Goal: Task Accomplishment & Management: Manage account settings

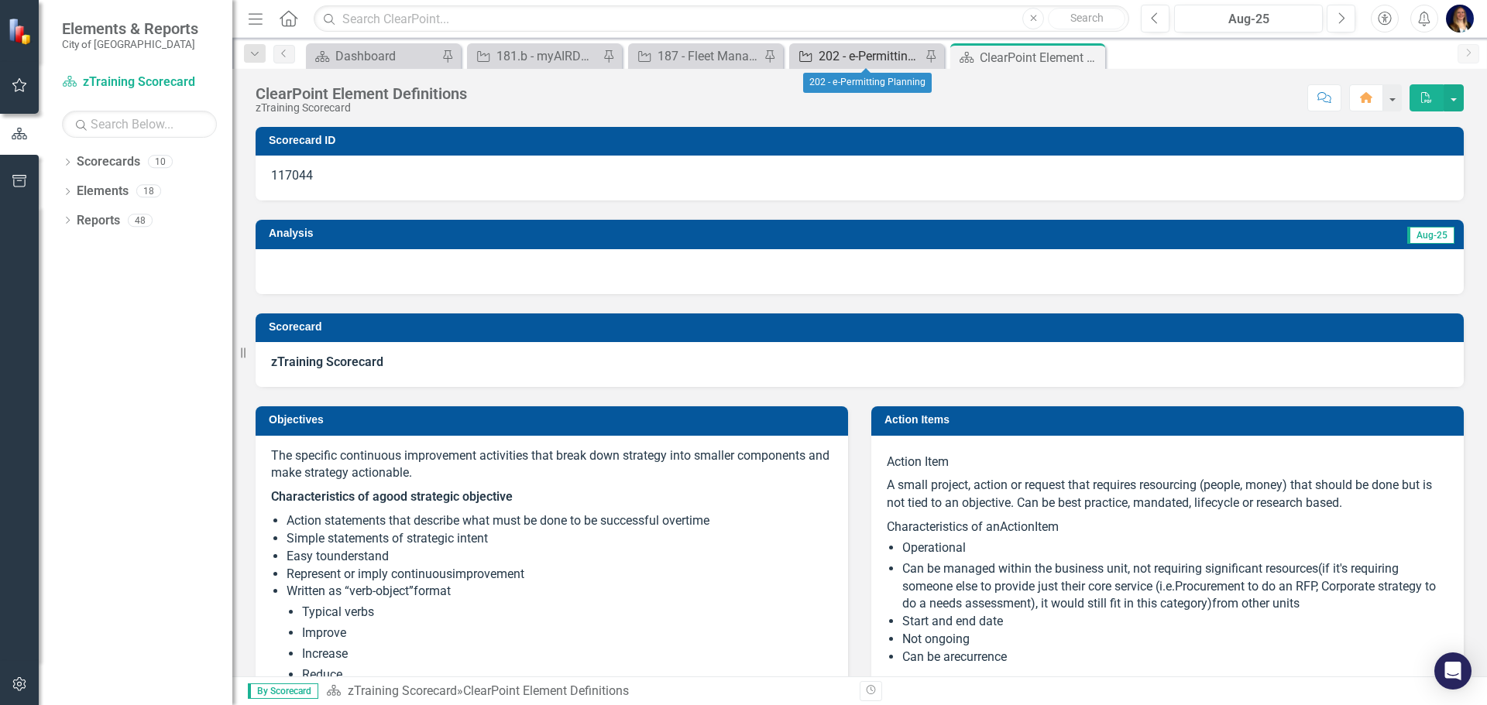
click at [883, 48] on div "202 - e-Permitting Planning" at bounding box center [869, 55] width 102 height 19
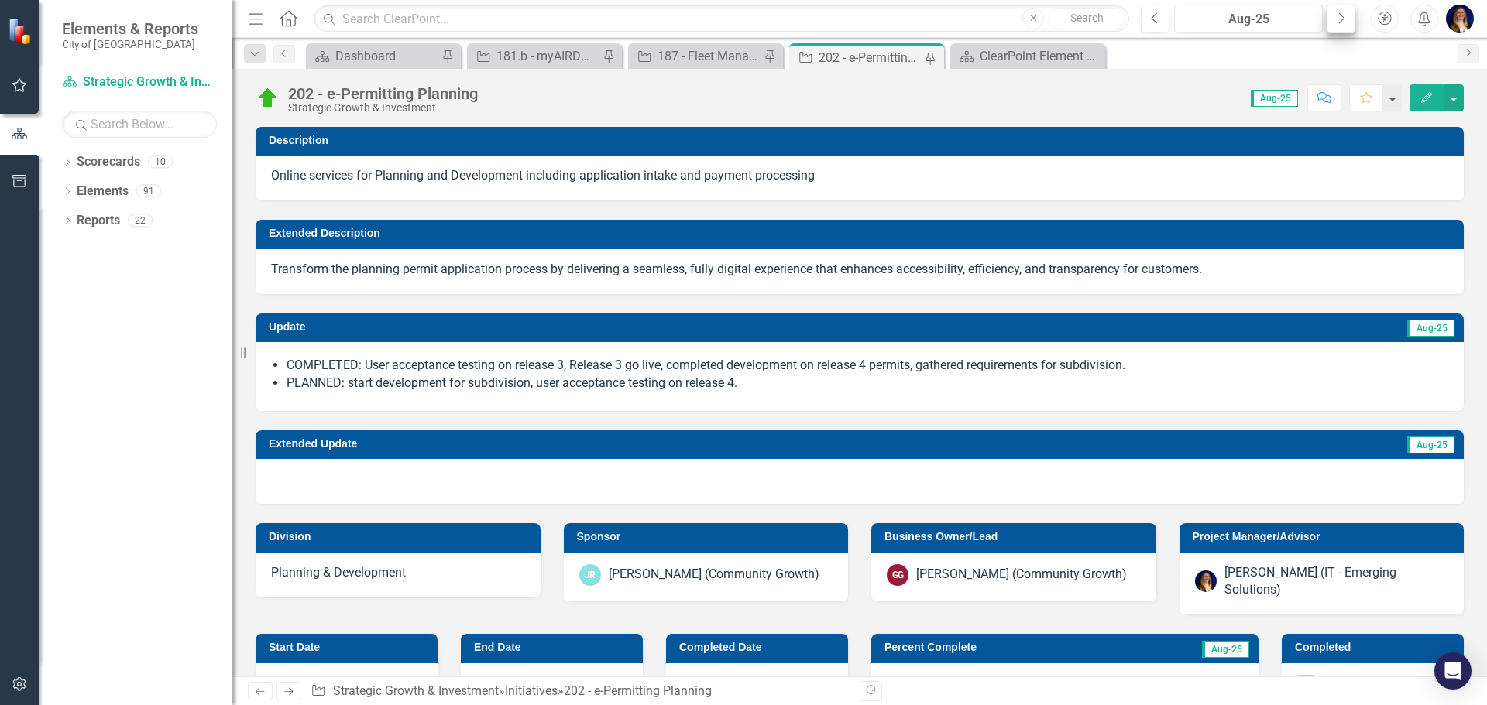
checkbox input "true"
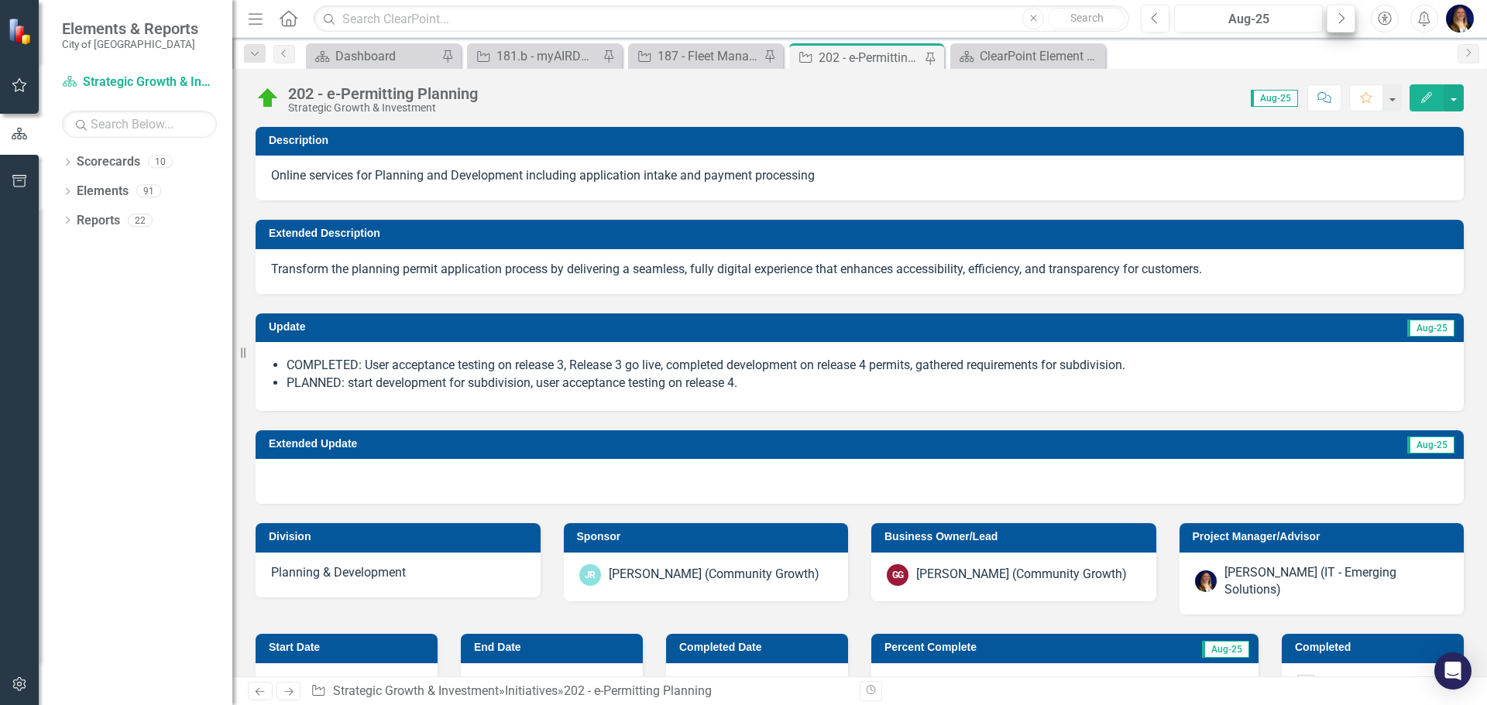
checkbox input "true"
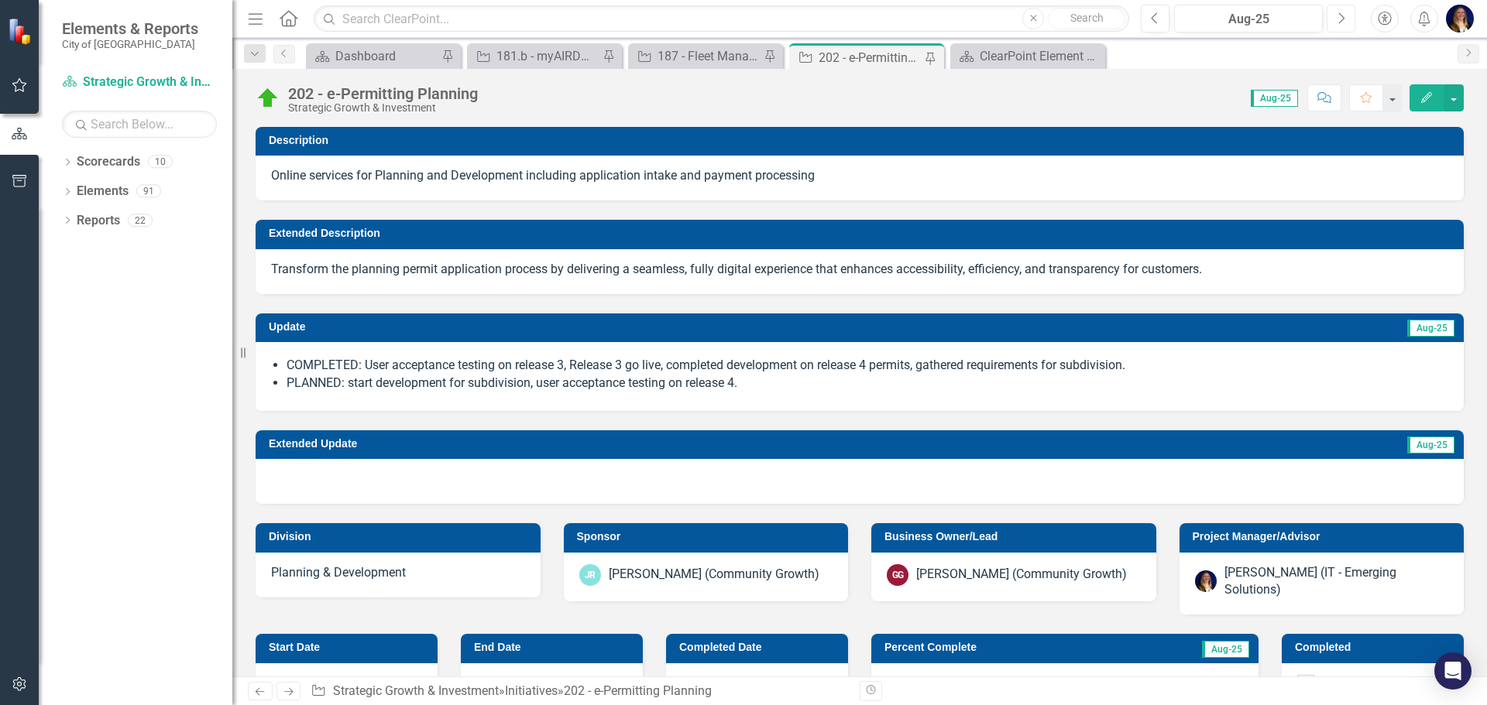
click at [1336, 19] on icon "Next" at bounding box center [1340, 19] width 9 height 14
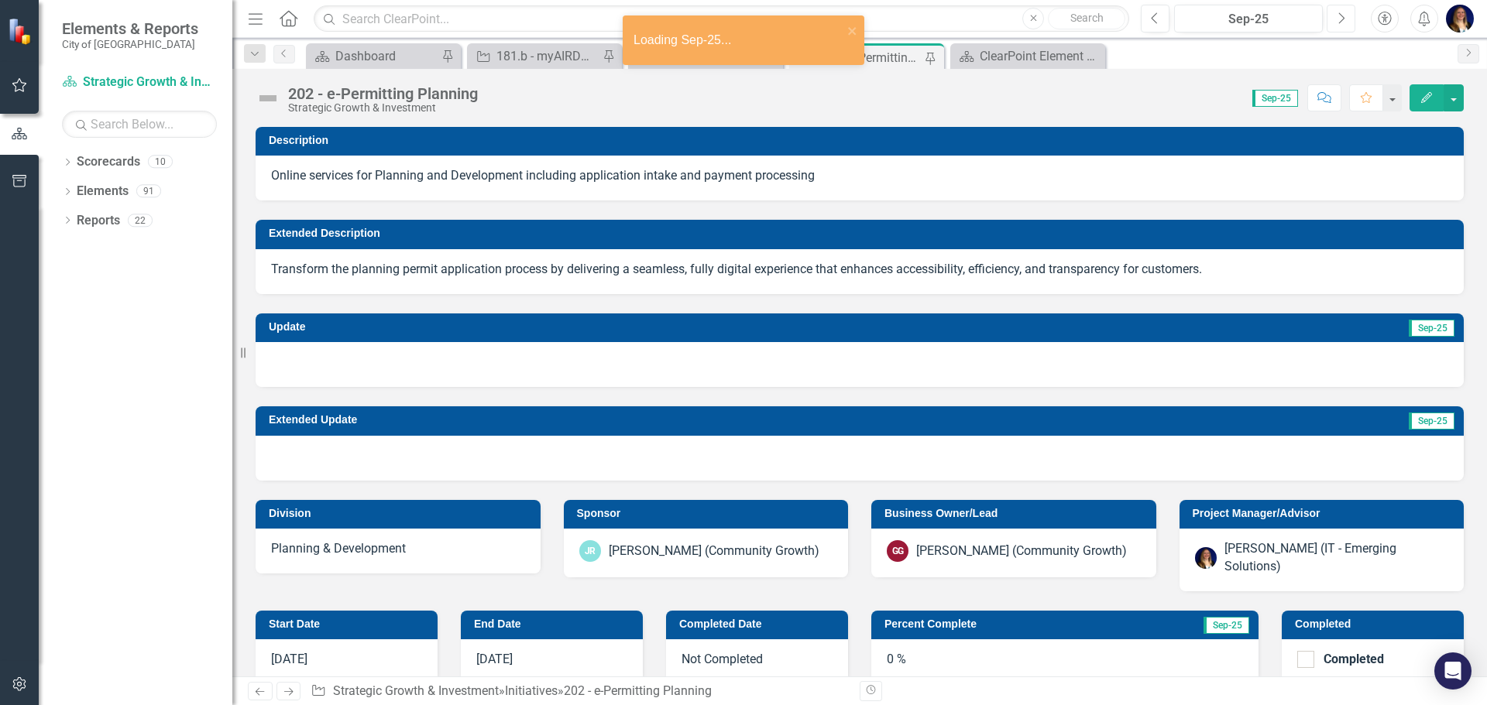
checkbox input "true"
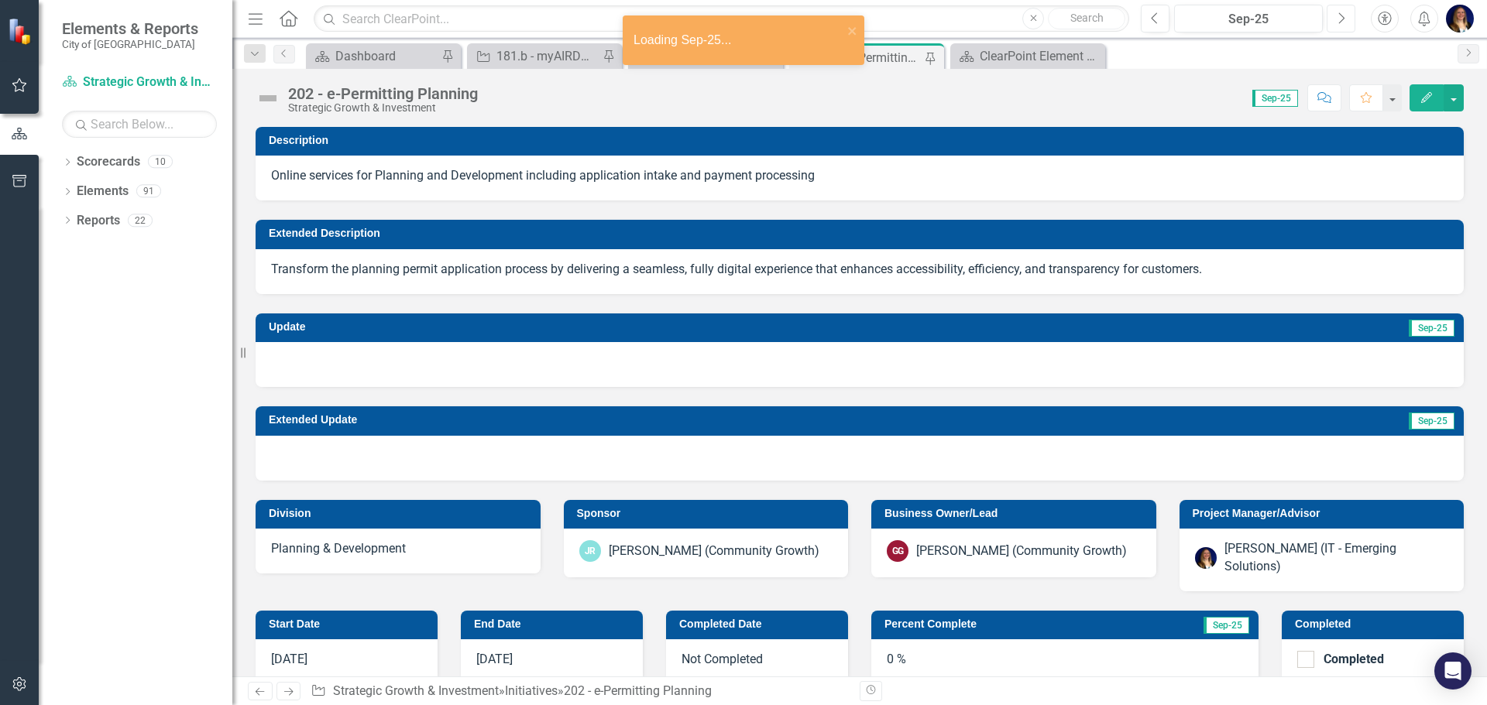
checkbox input "true"
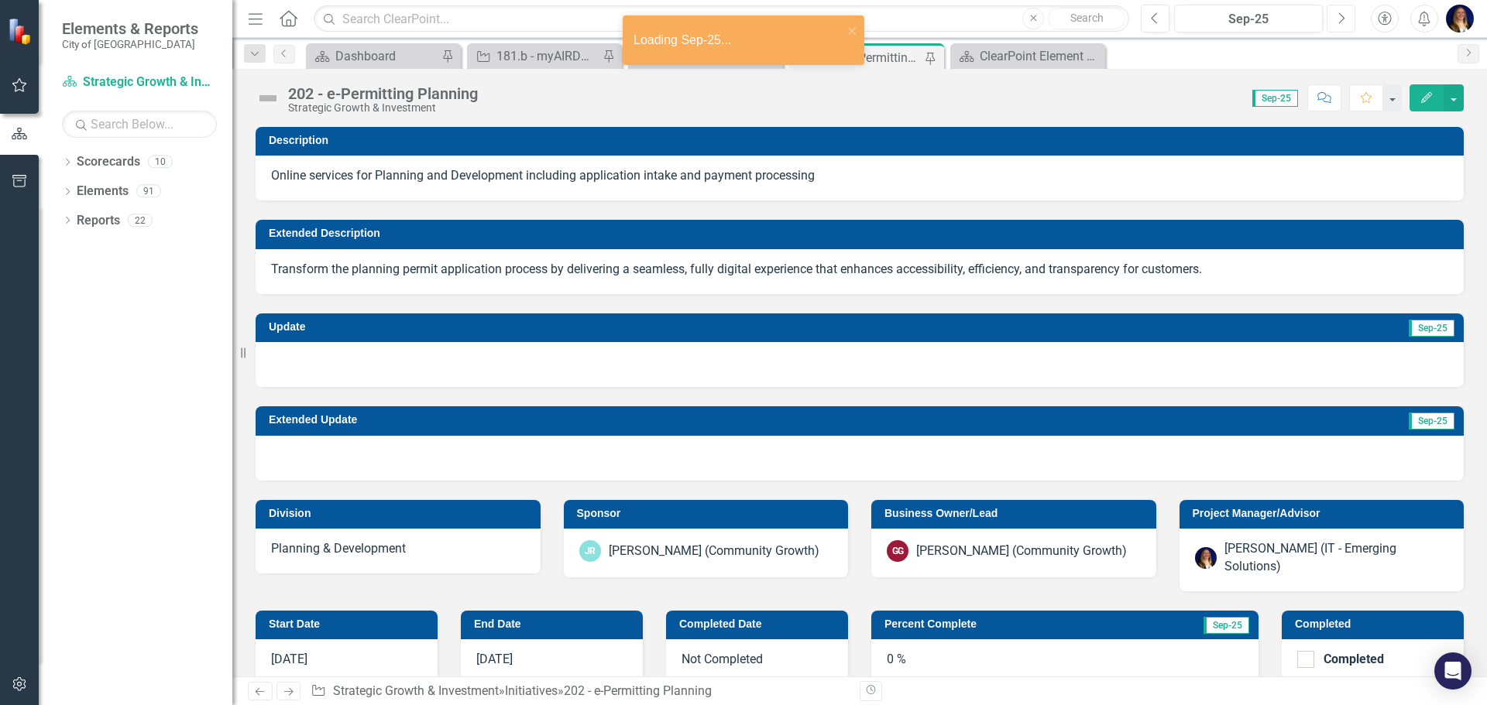
scroll to position [77, 0]
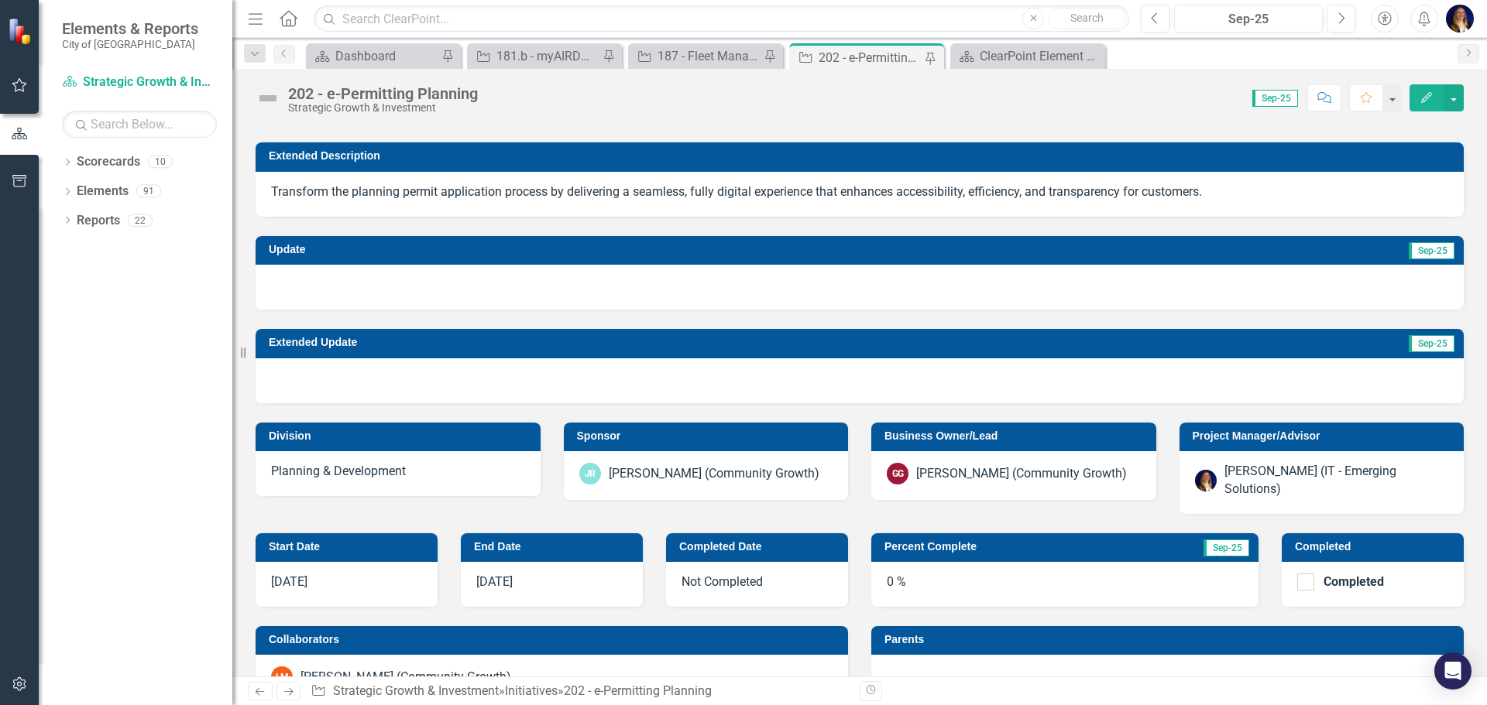
click at [952, 252] on td "Sep-25" at bounding box center [1121, 251] width 667 height 23
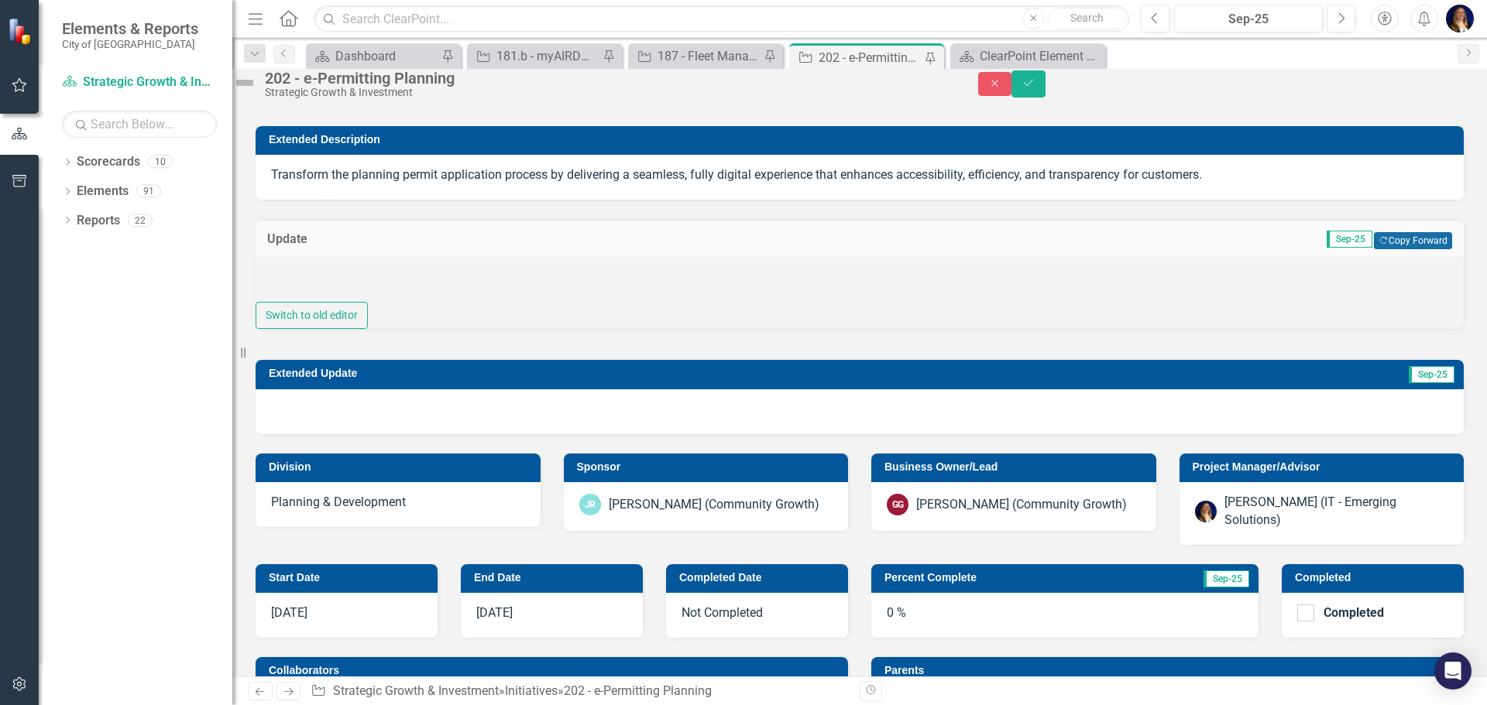
click at [1374, 249] on button "Copy Forward Copy Forward" at bounding box center [1413, 240] width 78 height 17
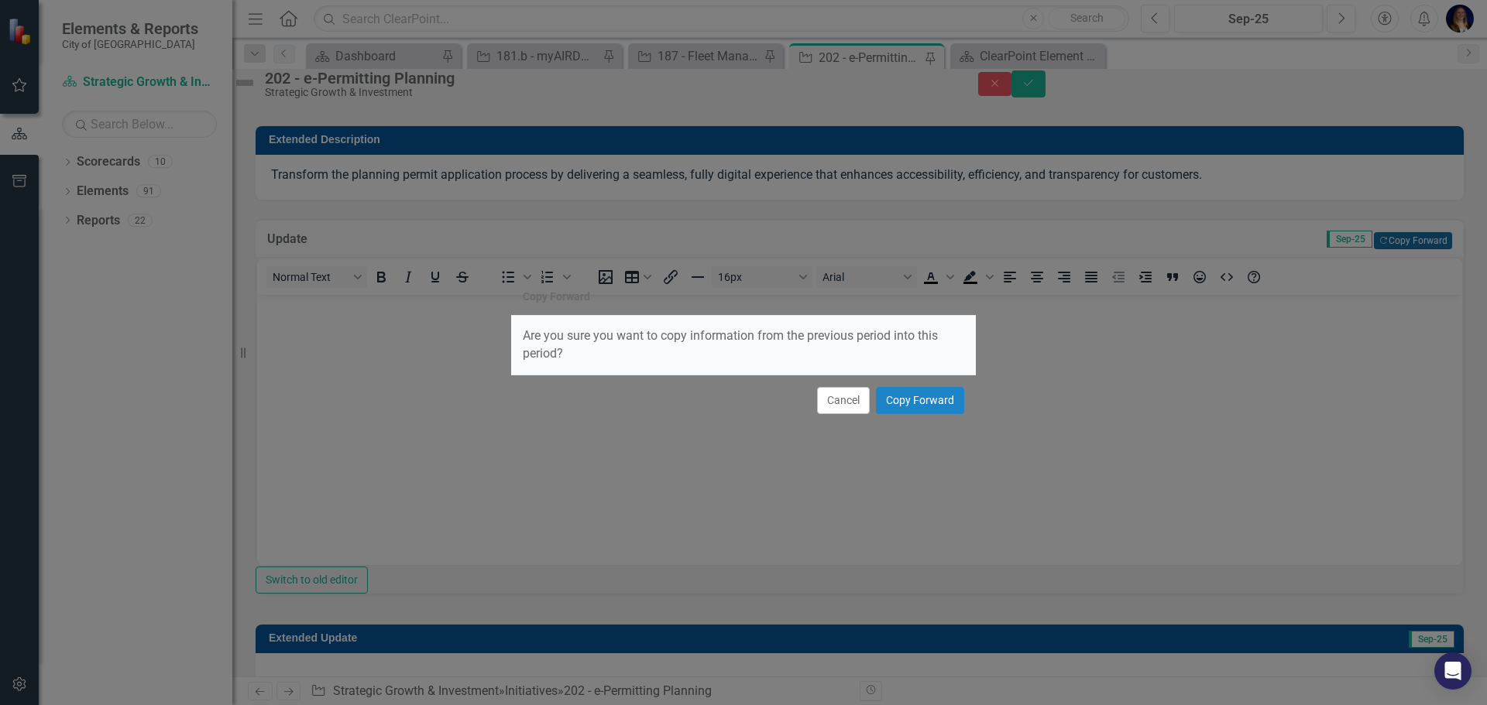
scroll to position [0, 0]
click at [893, 409] on button "Copy Forward" at bounding box center [920, 400] width 88 height 27
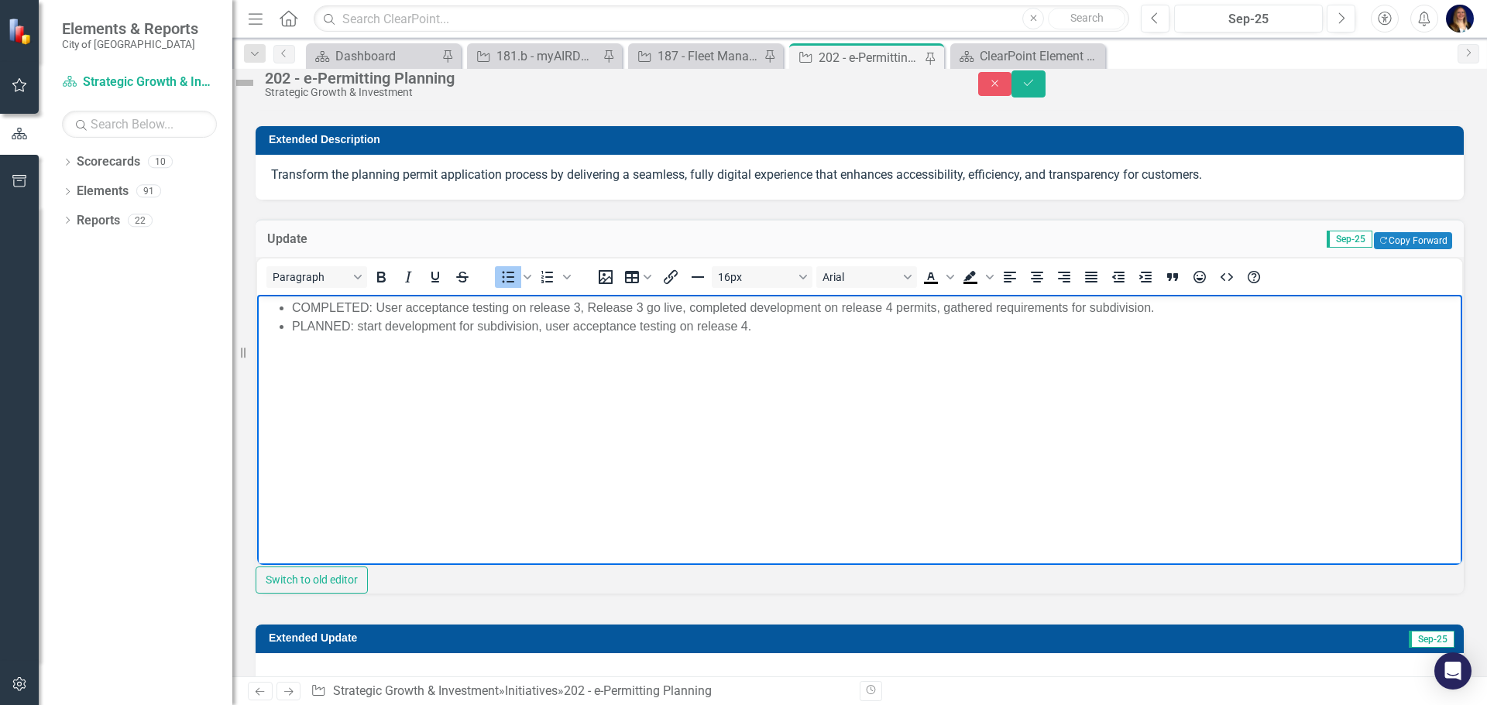
click at [571, 301] on li "COMPLETED: User acceptance testing on release 3, Release 3 go live, completed d…" at bounding box center [875, 307] width 1166 height 19
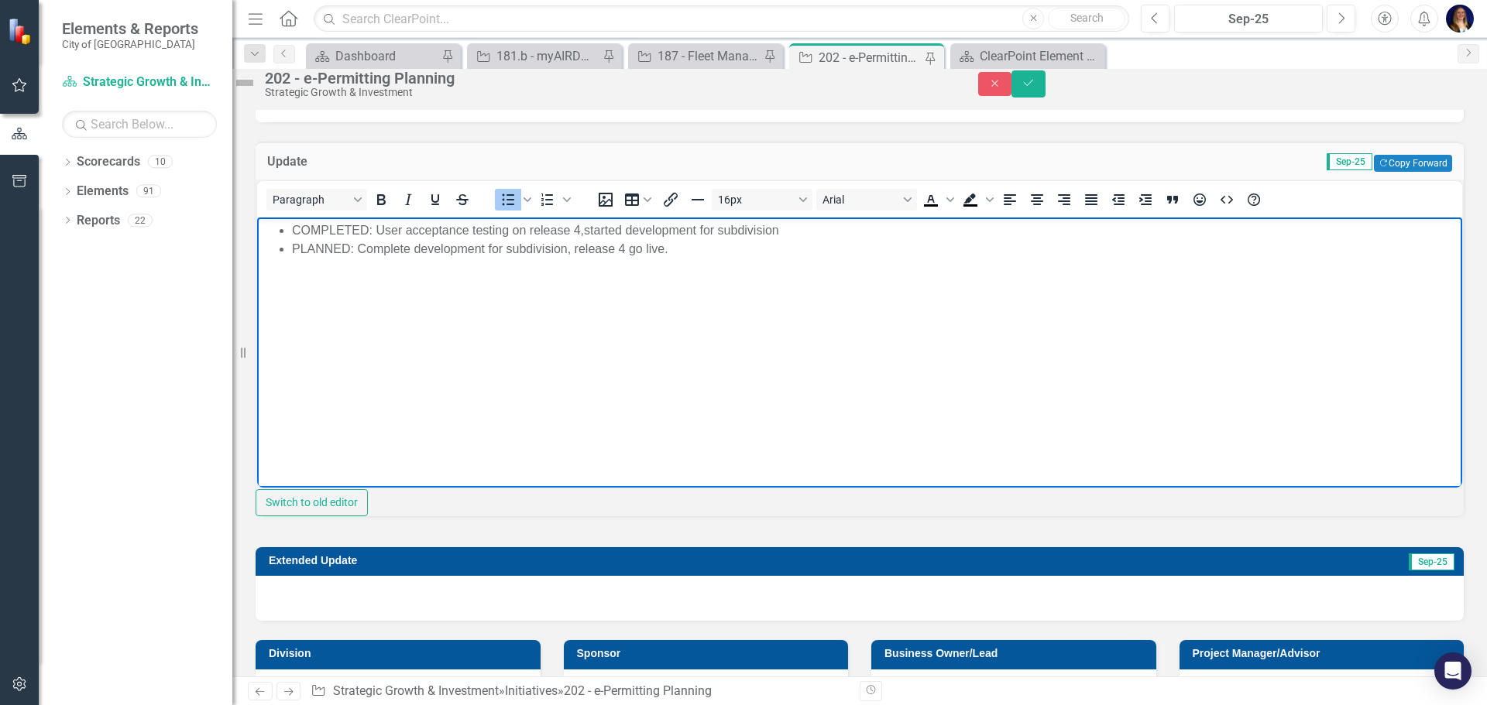
click at [818, 349] on body "COMPLETED: User acceptance testing on release 4, started development for subdiv…" at bounding box center [859, 333] width 1205 height 232
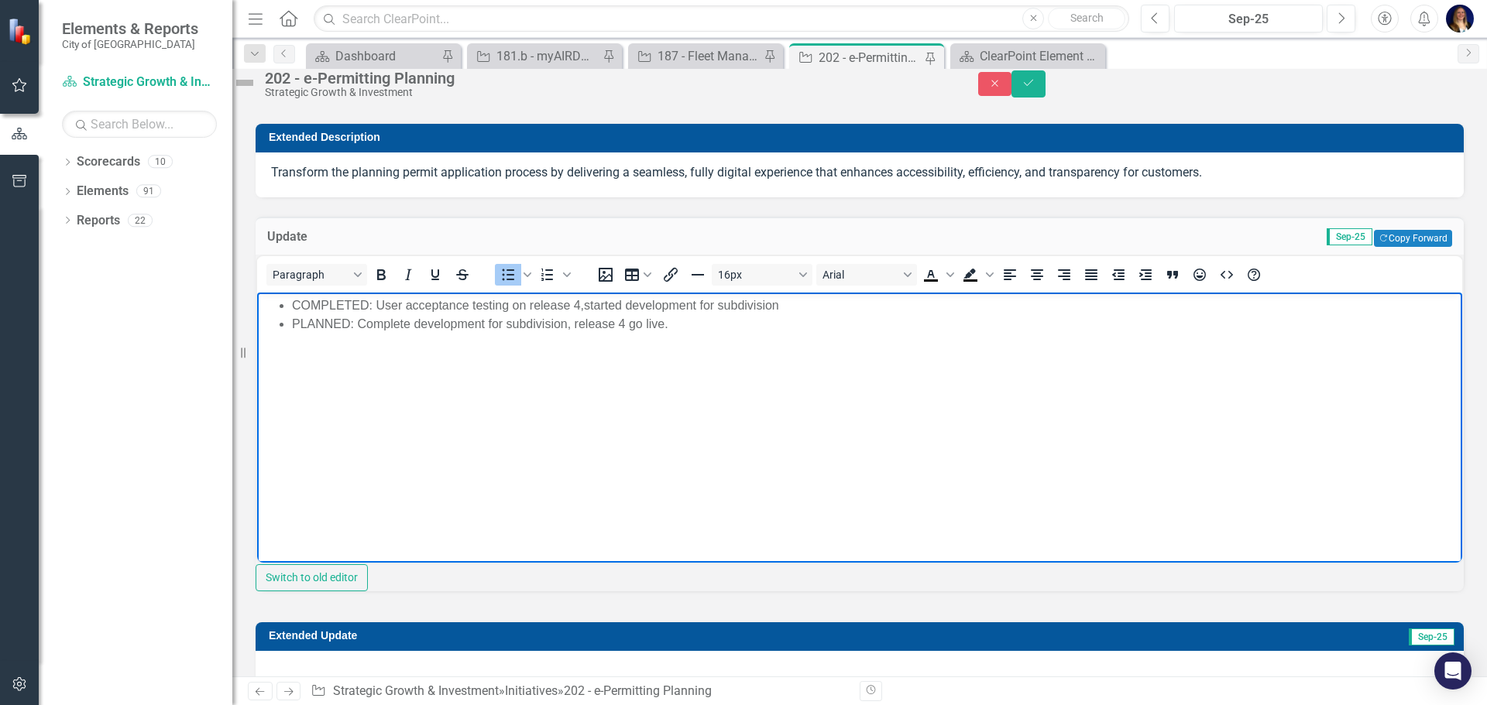
scroll to position [0, 0]
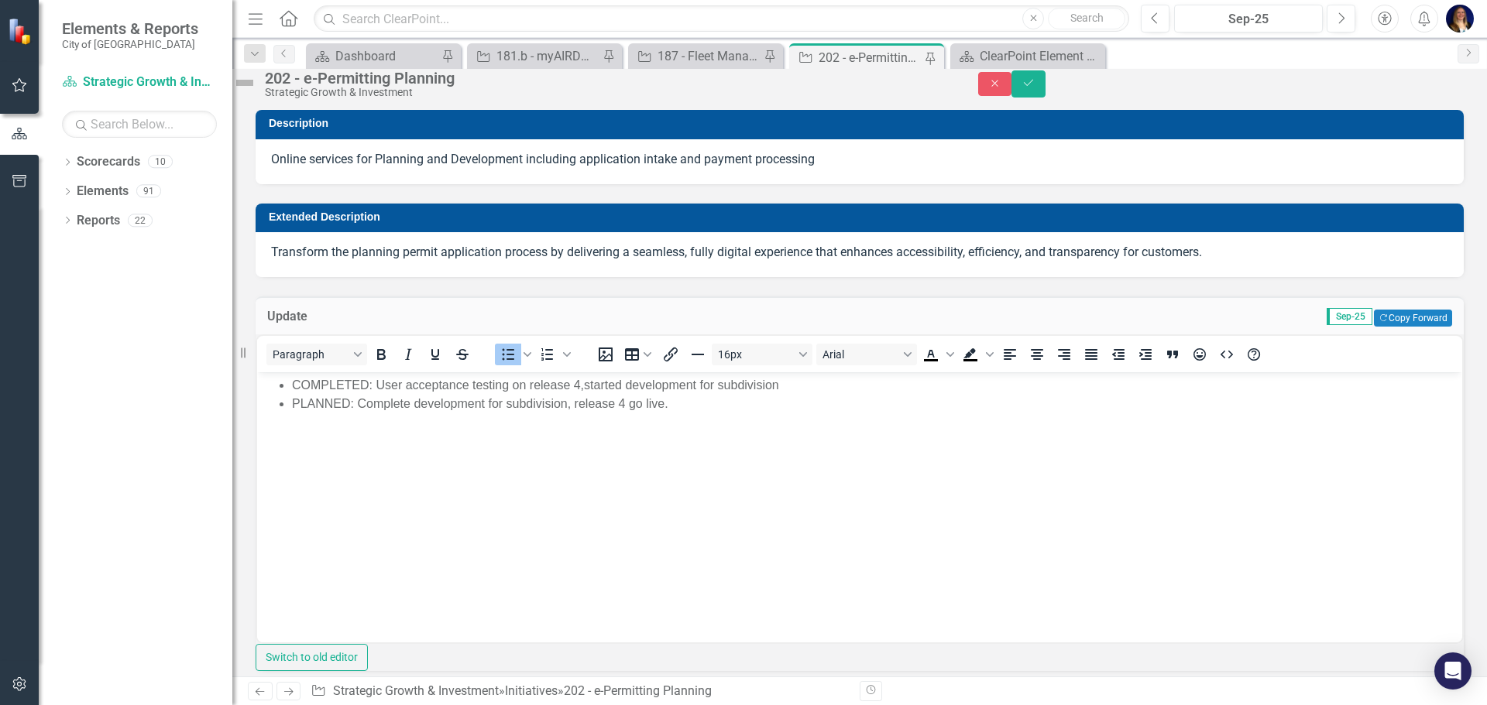
click at [257, 94] on img at bounding box center [244, 82] width 25 height 25
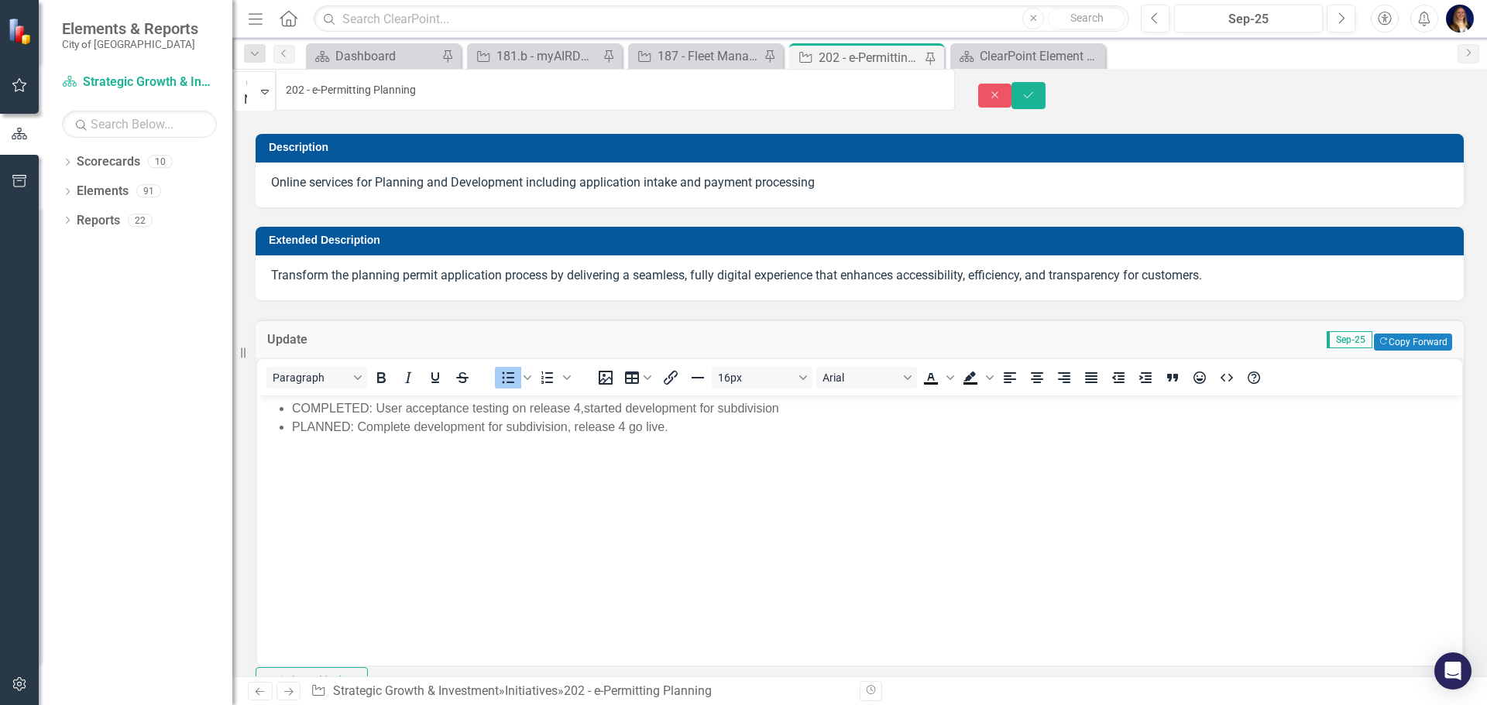
click at [269, 87] on icon "Expand" at bounding box center [265, 91] width 8 height 12
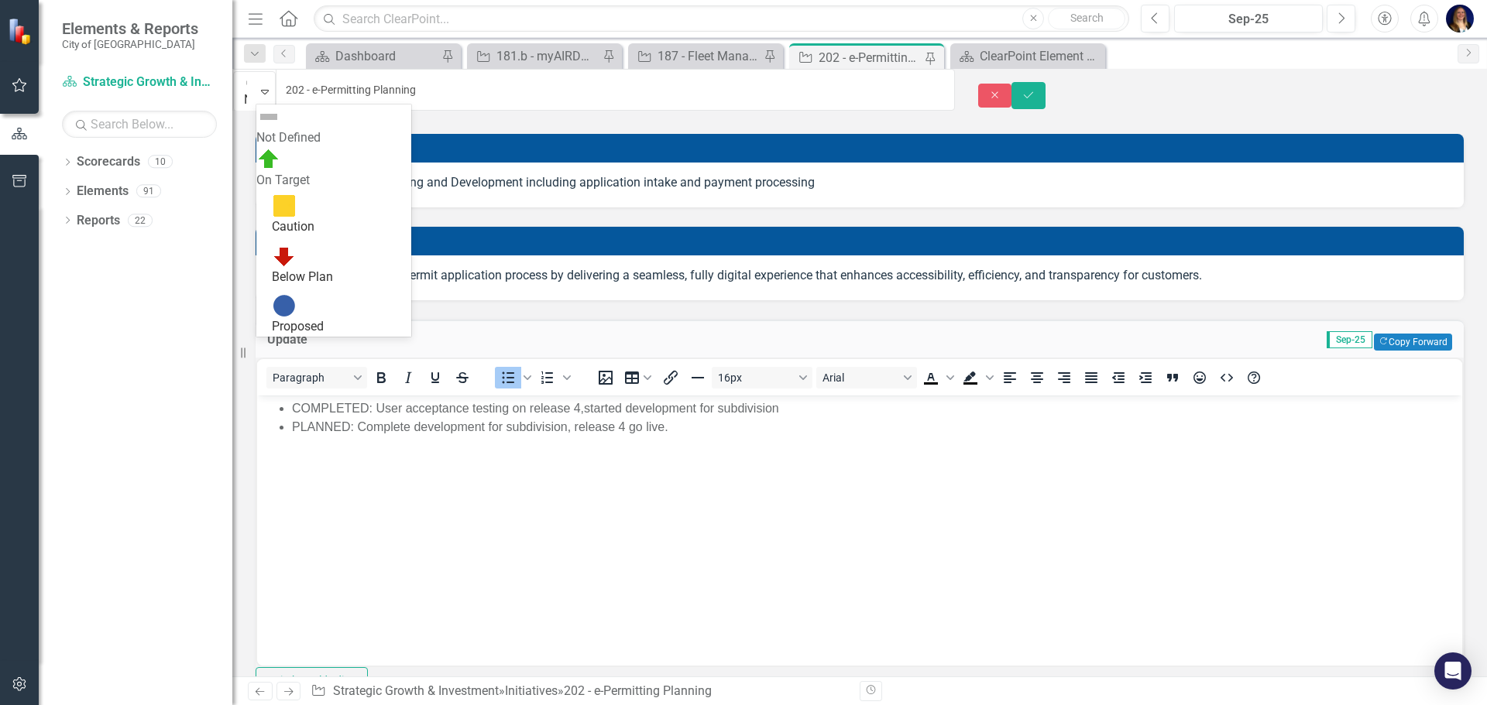
click at [305, 172] on div "On Target" at bounding box center [333, 181] width 155 height 18
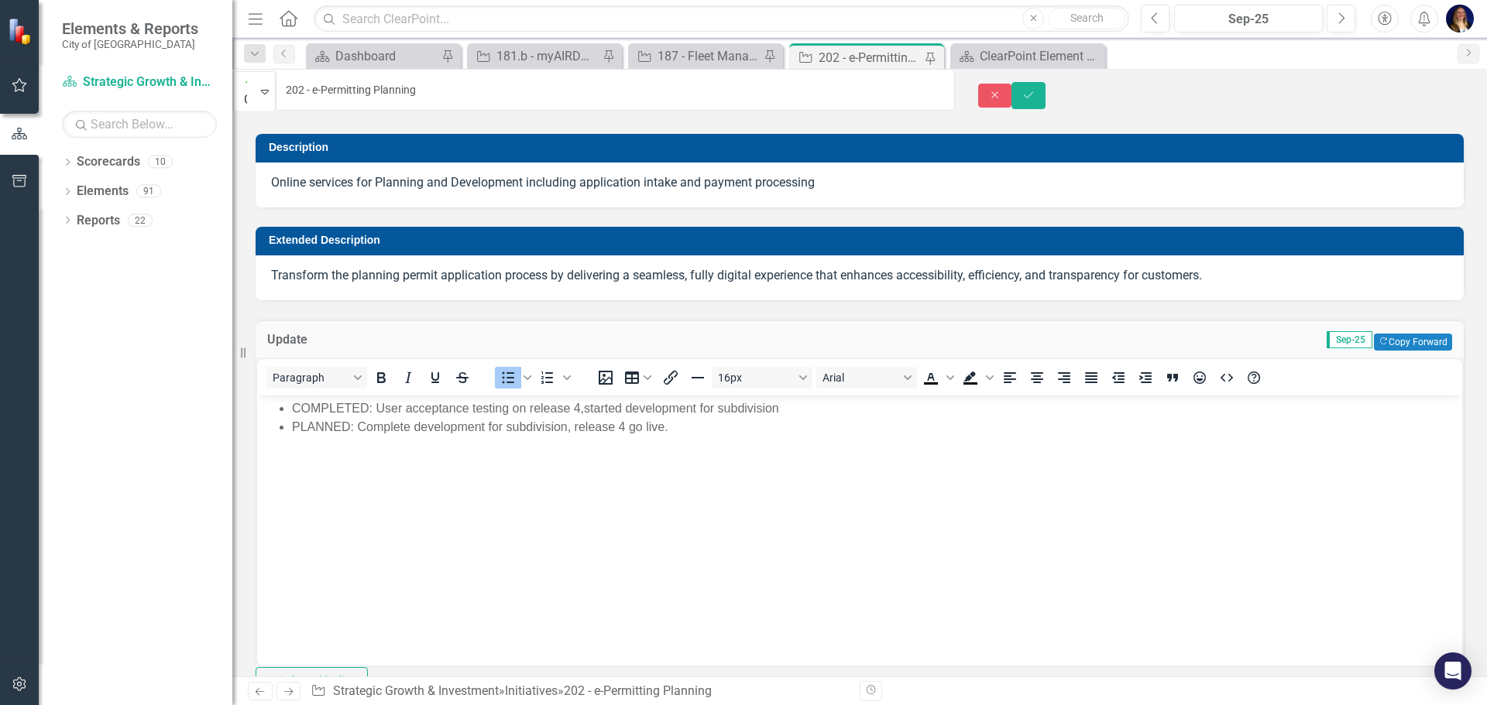
click at [384, 300] on div "Update Sep-25 Copy Forward Copy Forward Paragraph To open the popup, press Shif…" at bounding box center [859, 503] width 1231 height 406
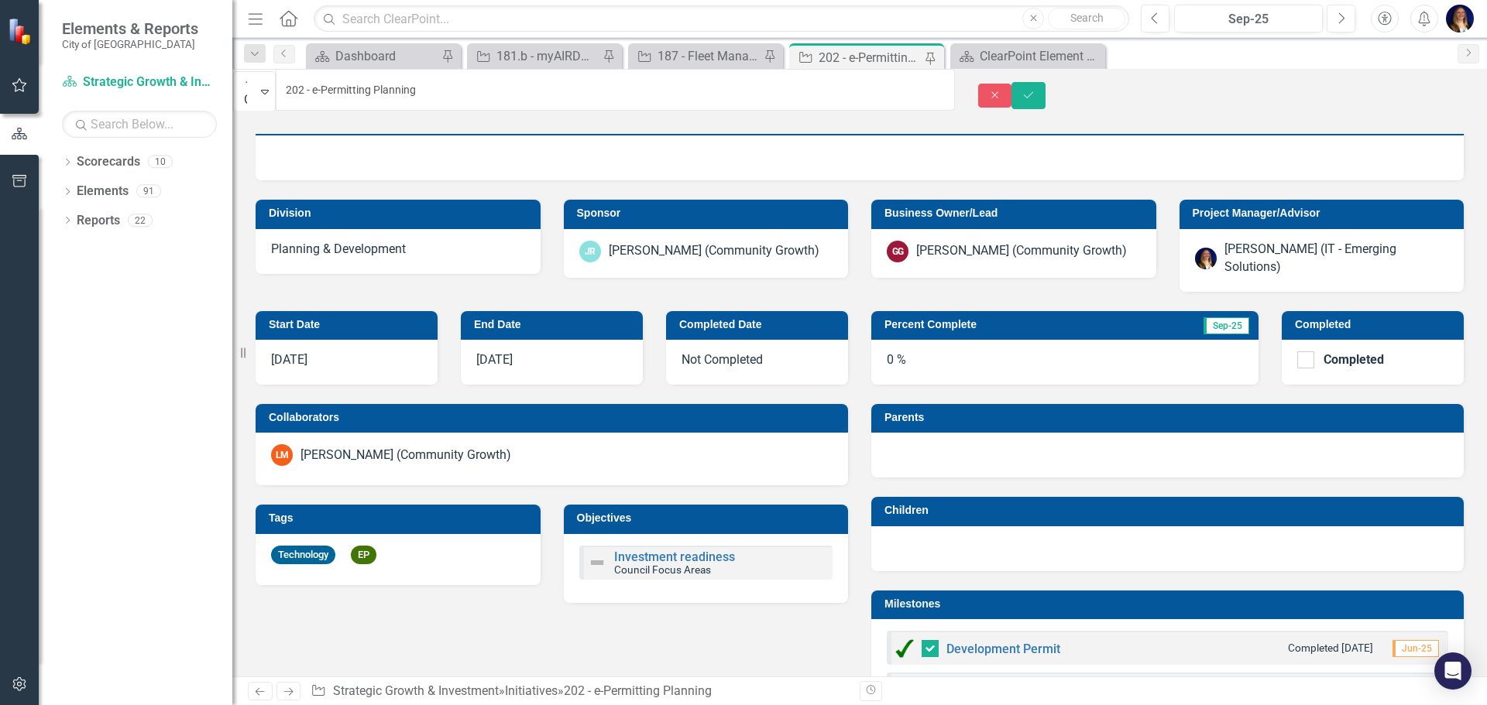
scroll to position [619, 0]
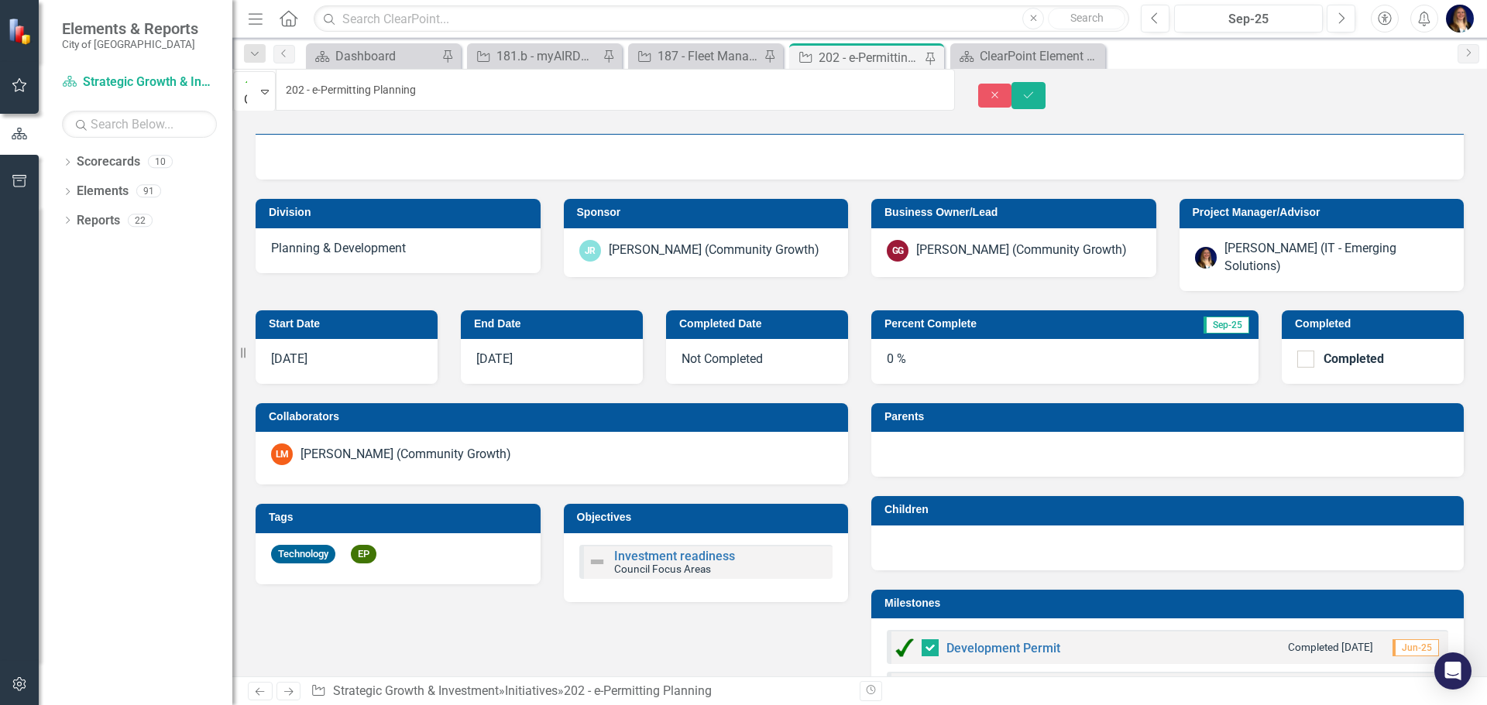
click at [1095, 330] on h3 "Percent Complete" at bounding box center [1005, 324] width 242 height 12
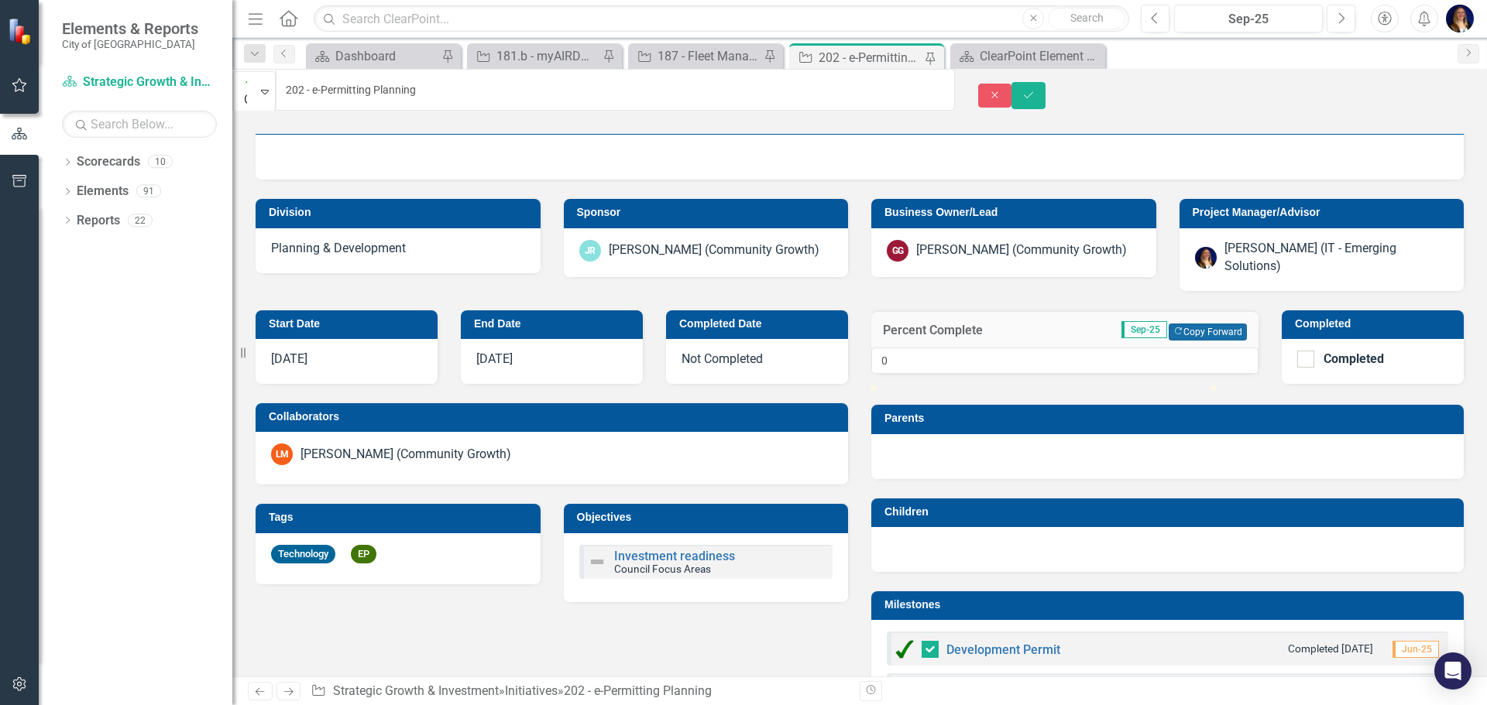
click at [1193, 341] on button "Copy Forward Copy Forward" at bounding box center [1207, 332] width 78 height 17
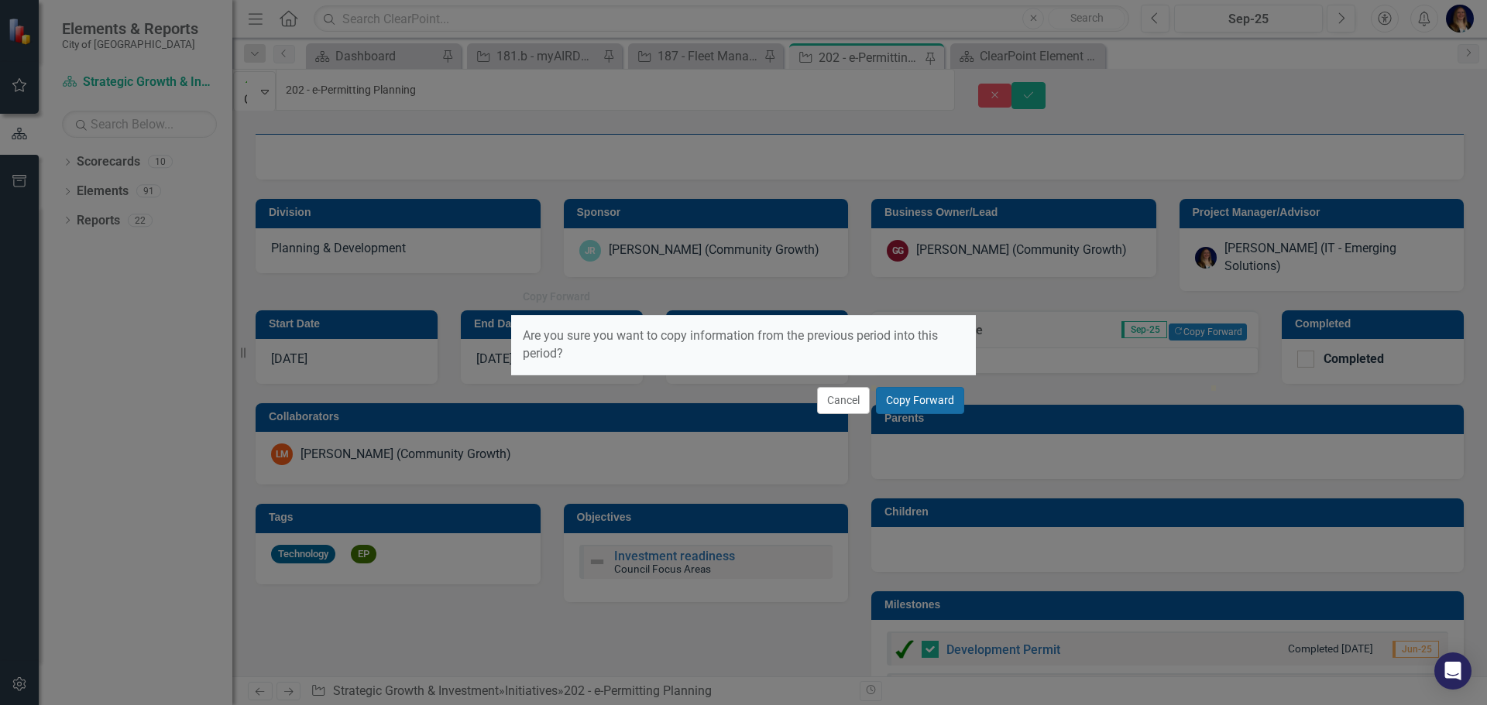
click at [898, 405] on button "Copy Forward" at bounding box center [920, 400] width 88 height 27
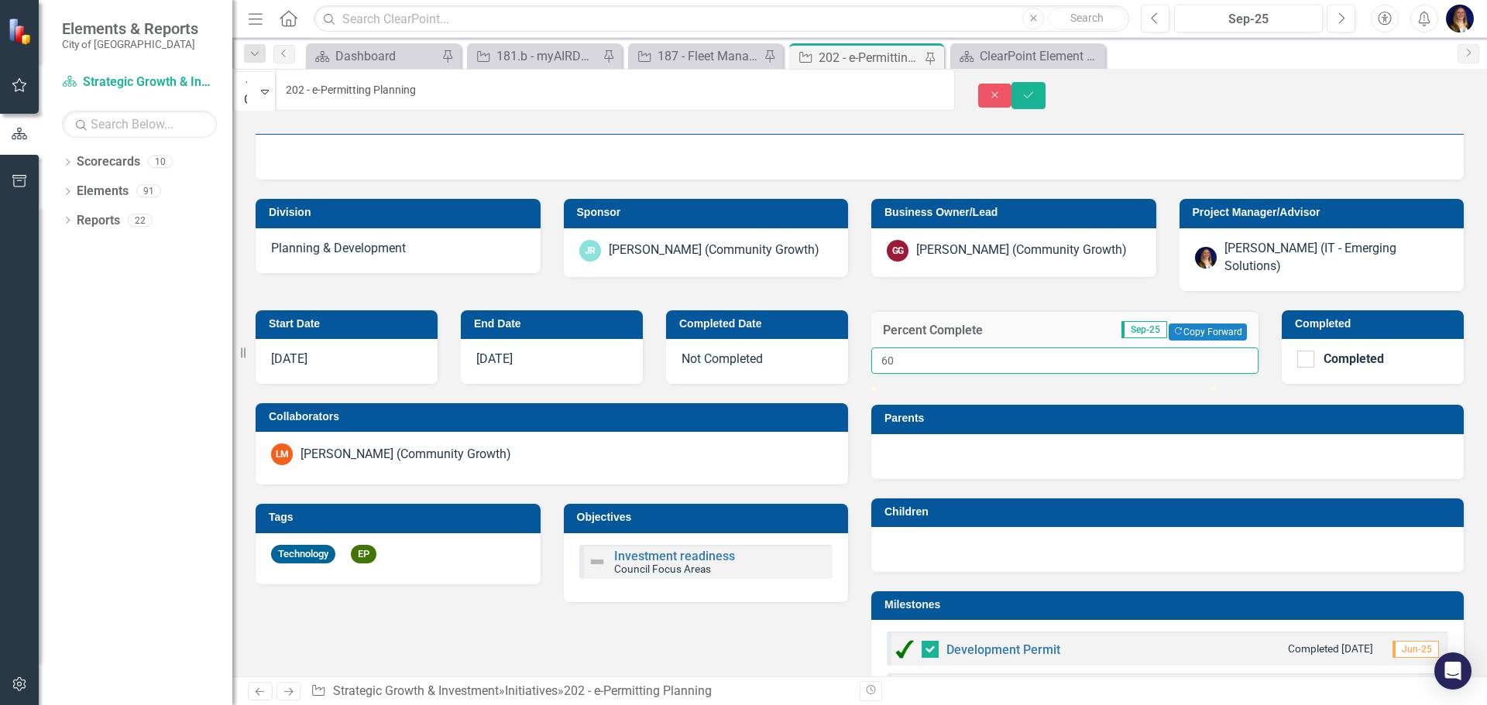
drag, startPoint x: 917, startPoint y: 394, endPoint x: 692, endPoint y: 429, distance: 227.2
type input "70"
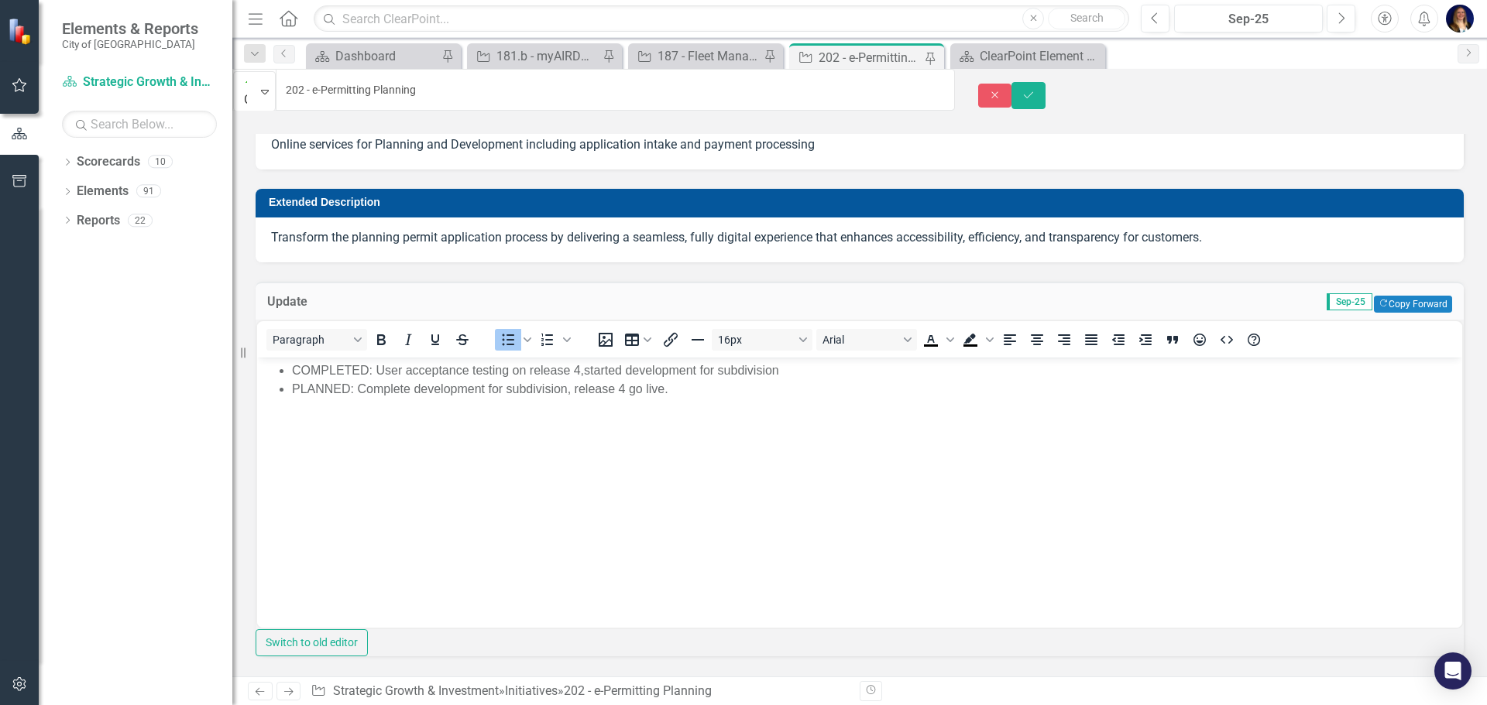
scroll to position [0, 0]
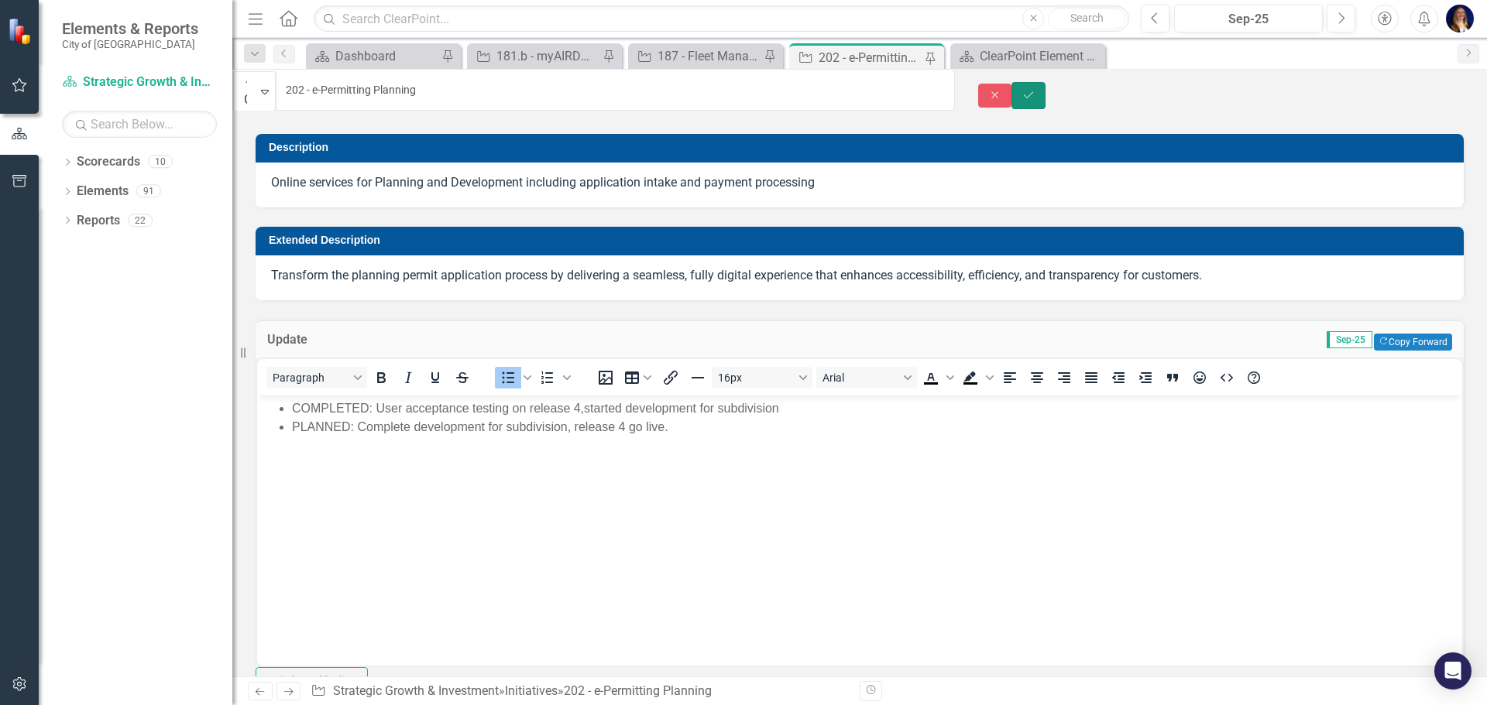
click at [1045, 84] on button "Save" at bounding box center [1028, 95] width 34 height 27
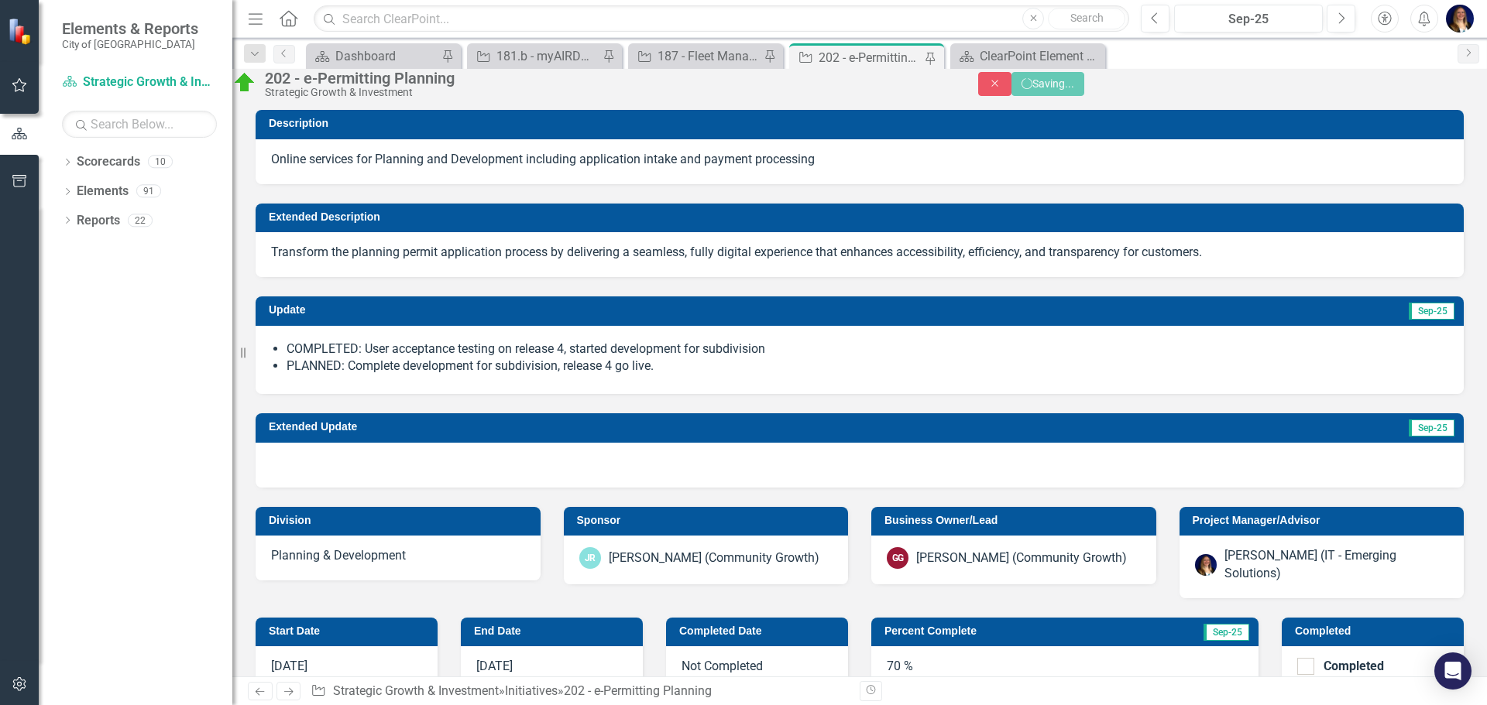
checkbox input "false"
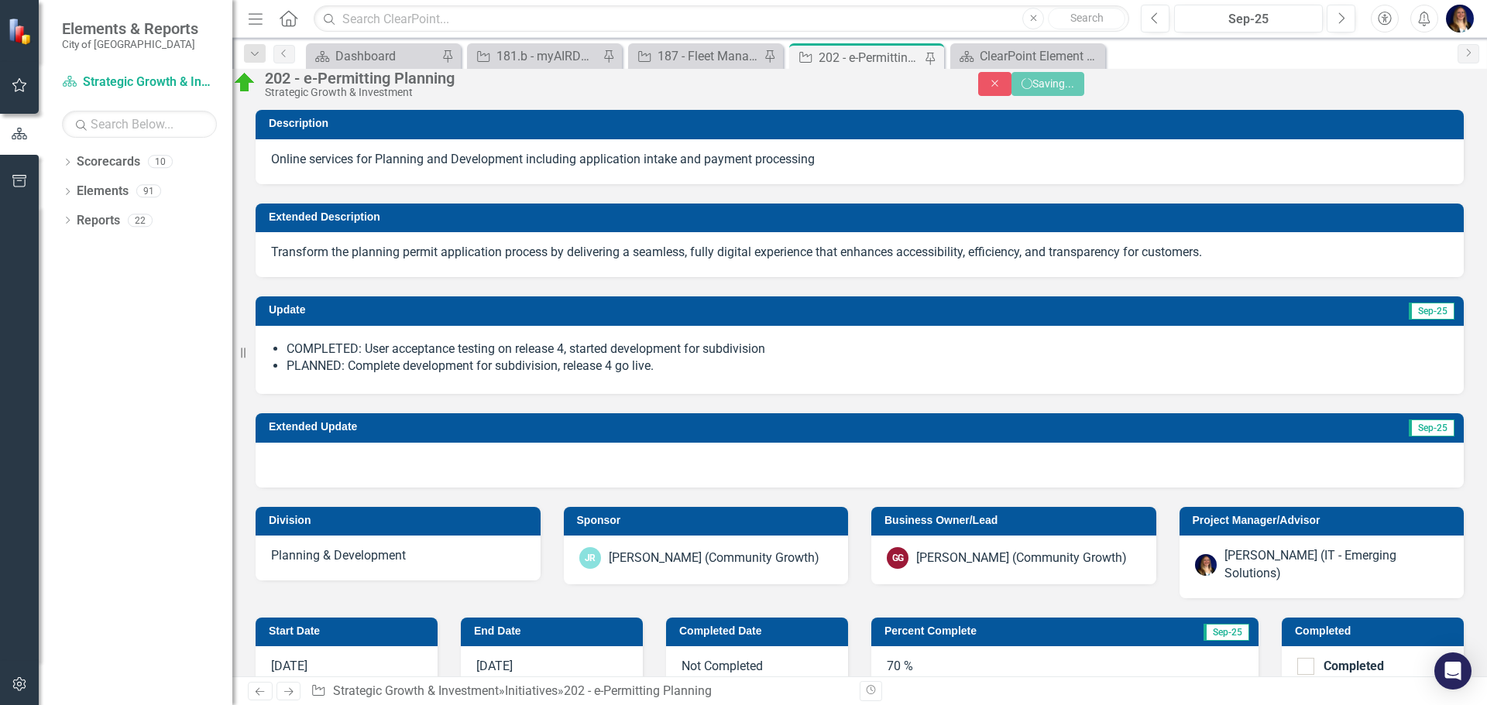
checkbox input "false"
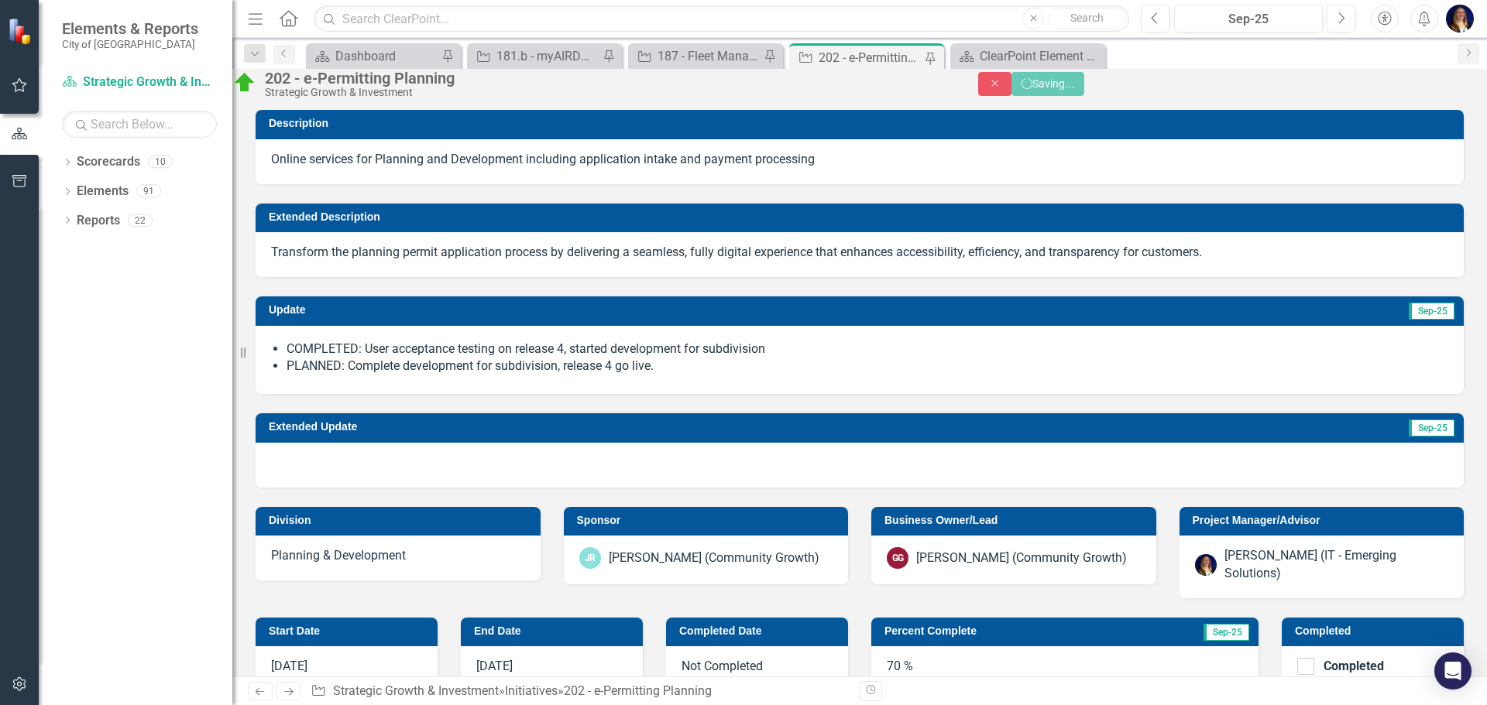
checkbox input "true"
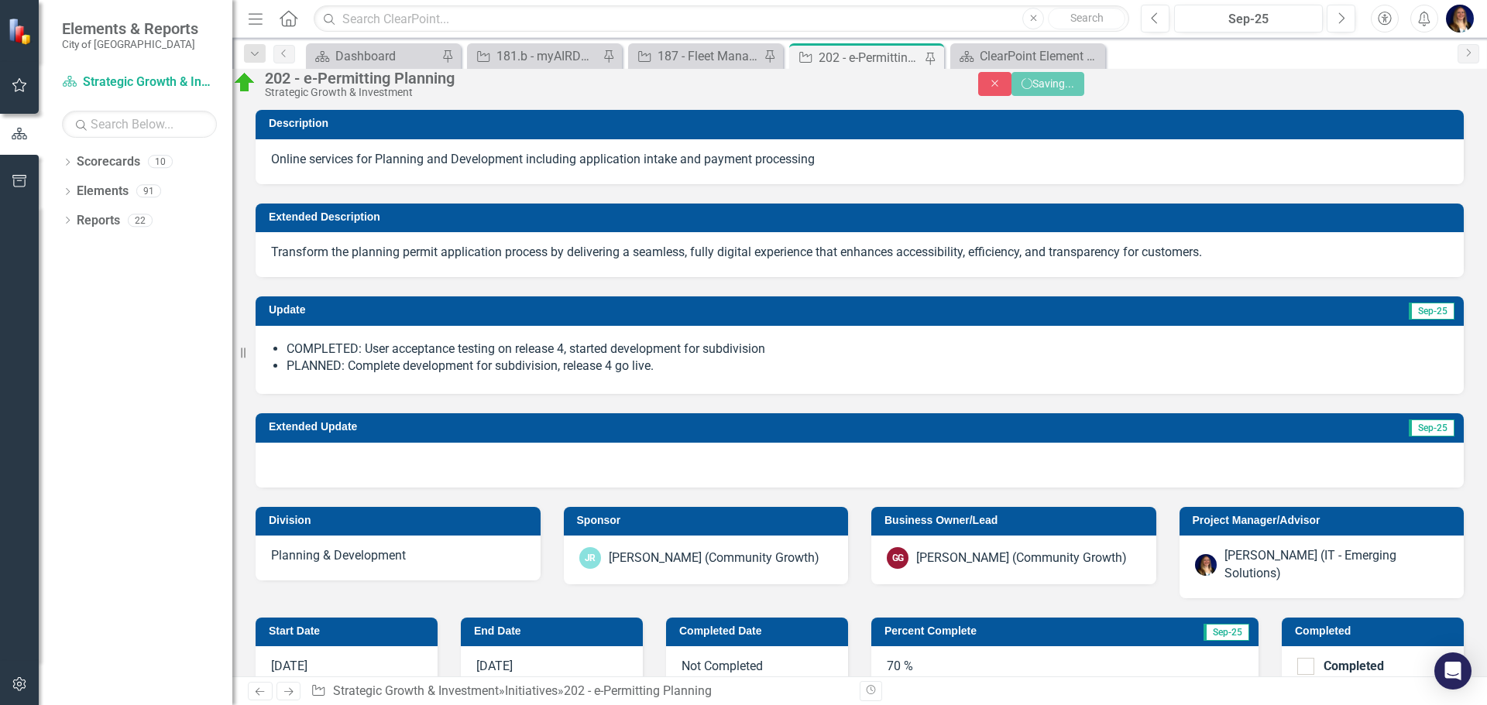
checkbox input "true"
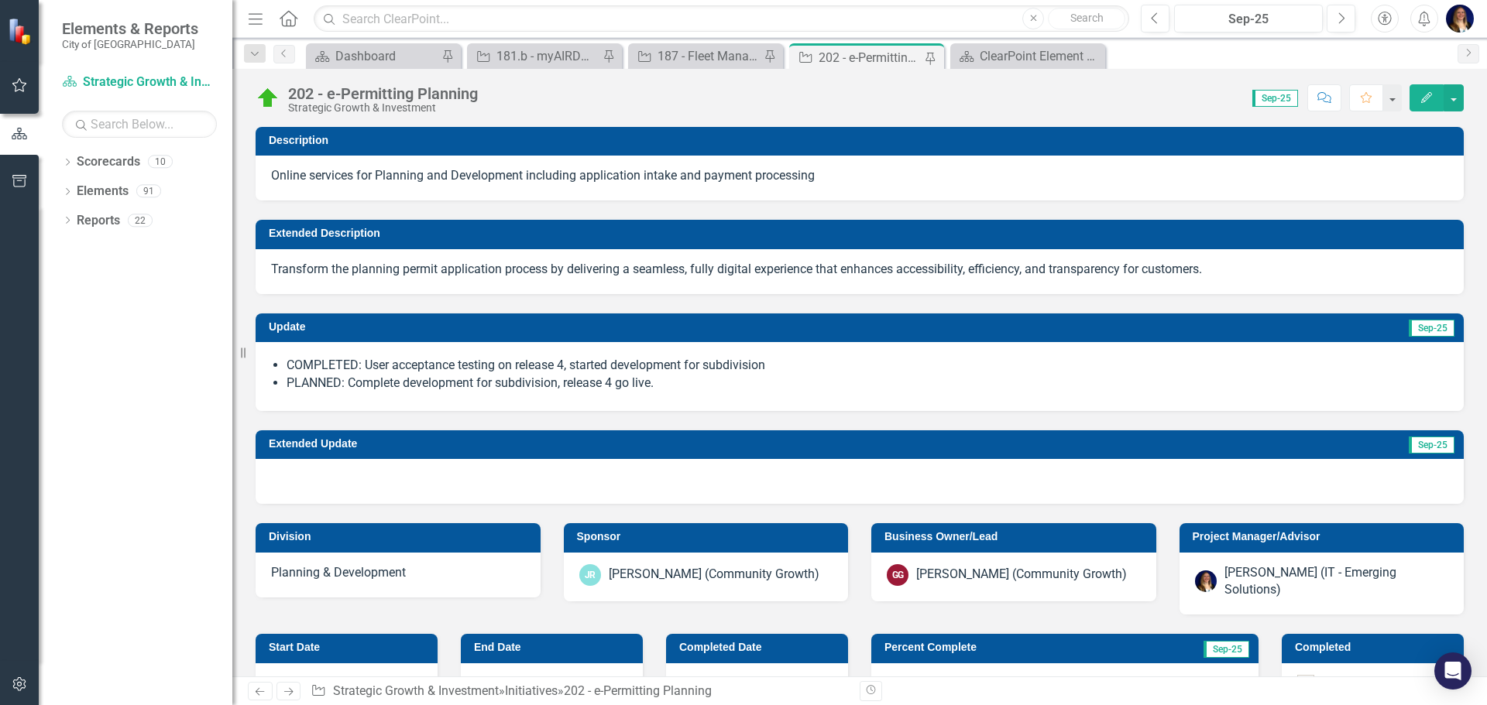
checkbox input "false"
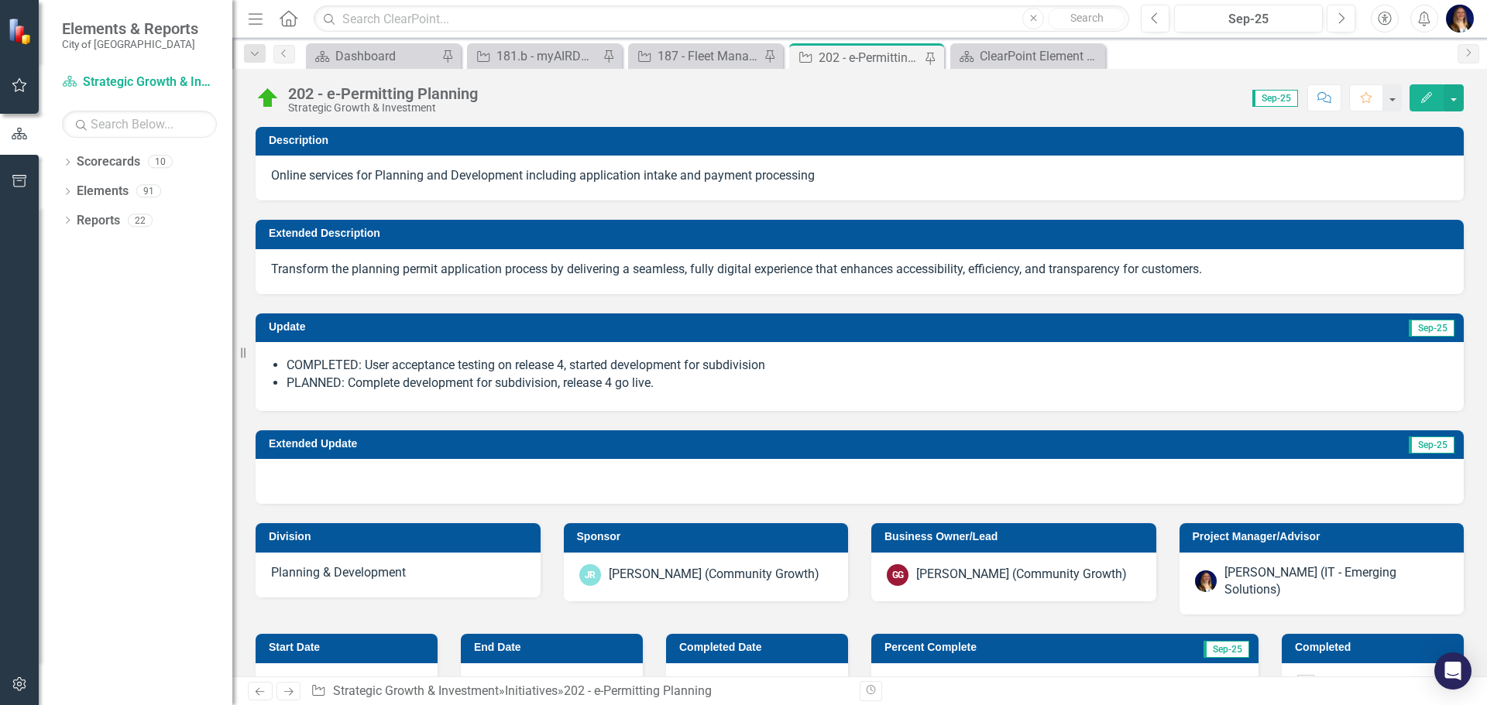
checkbox input "false"
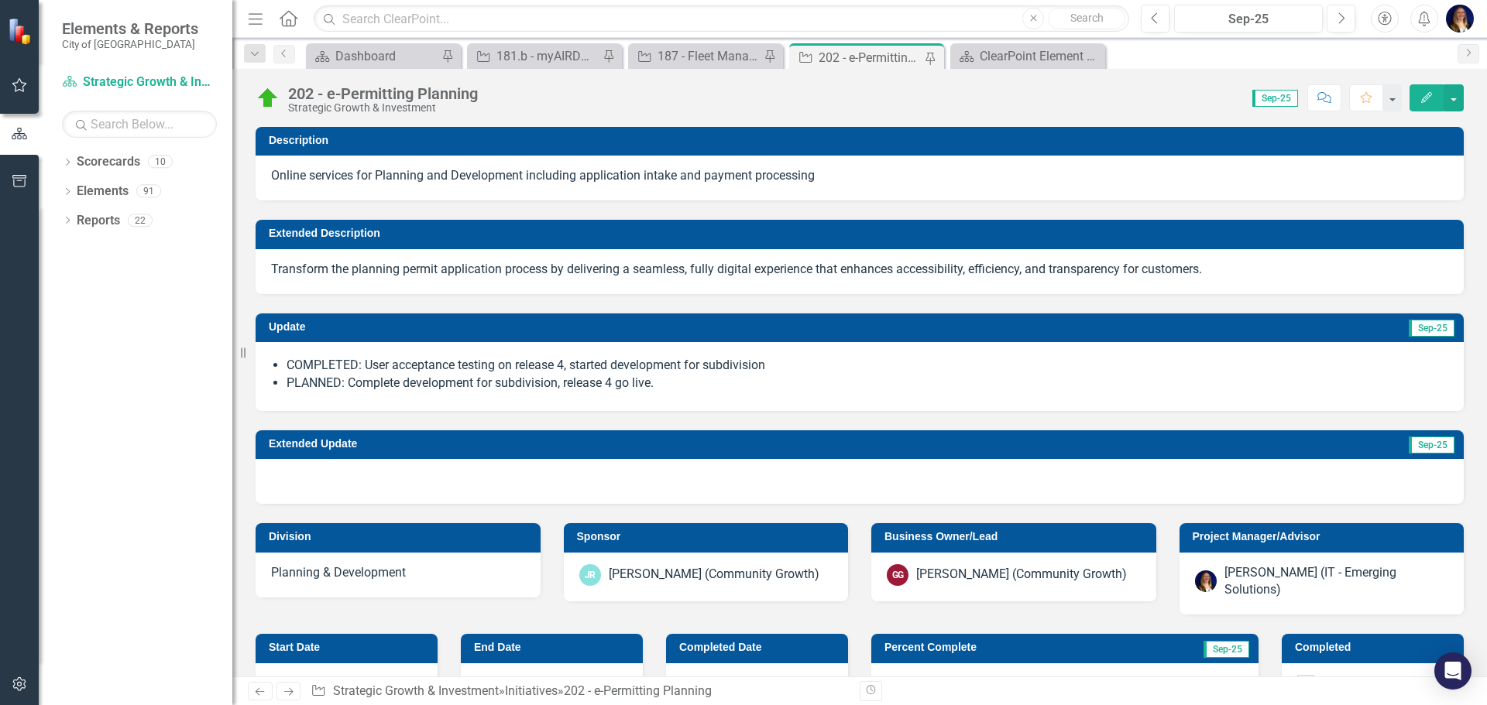
checkbox input "true"
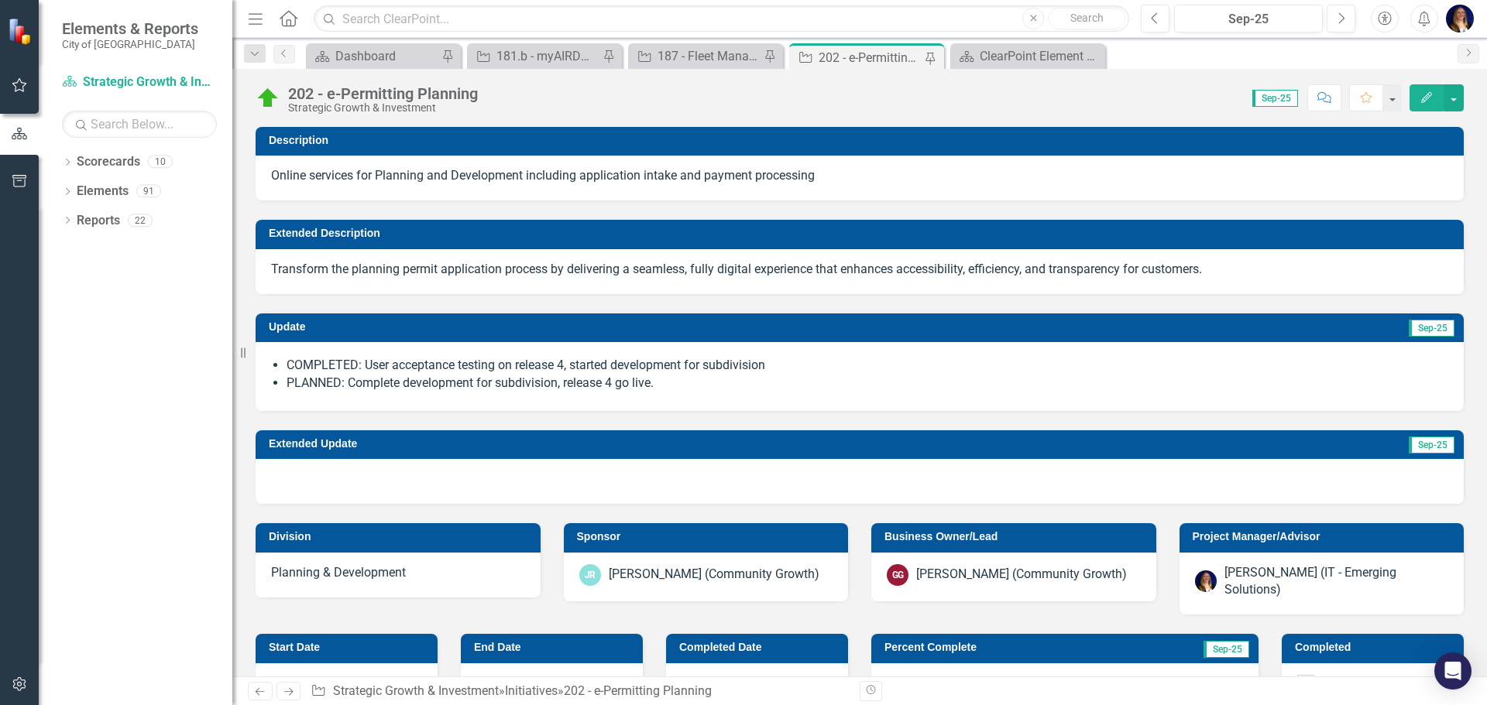
checkbox input "true"
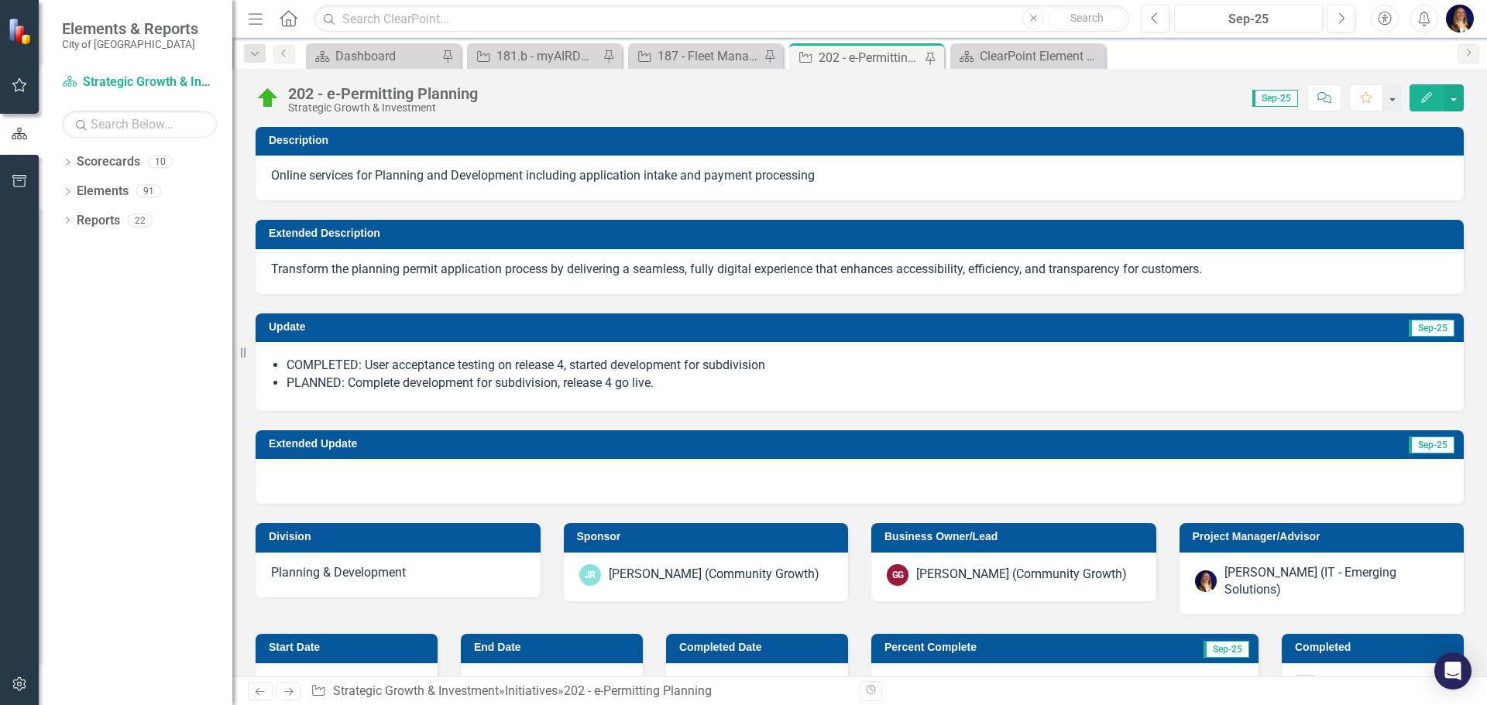
click at [1158, 116] on div "202 - e-Permitting Planning Strategic Growth & Investment Score: 0.00 Sep-25 Co…" at bounding box center [859, 373] width 1254 height 608
click at [1151, 26] on button "Previous" at bounding box center [1155, 19] width 29 height 28
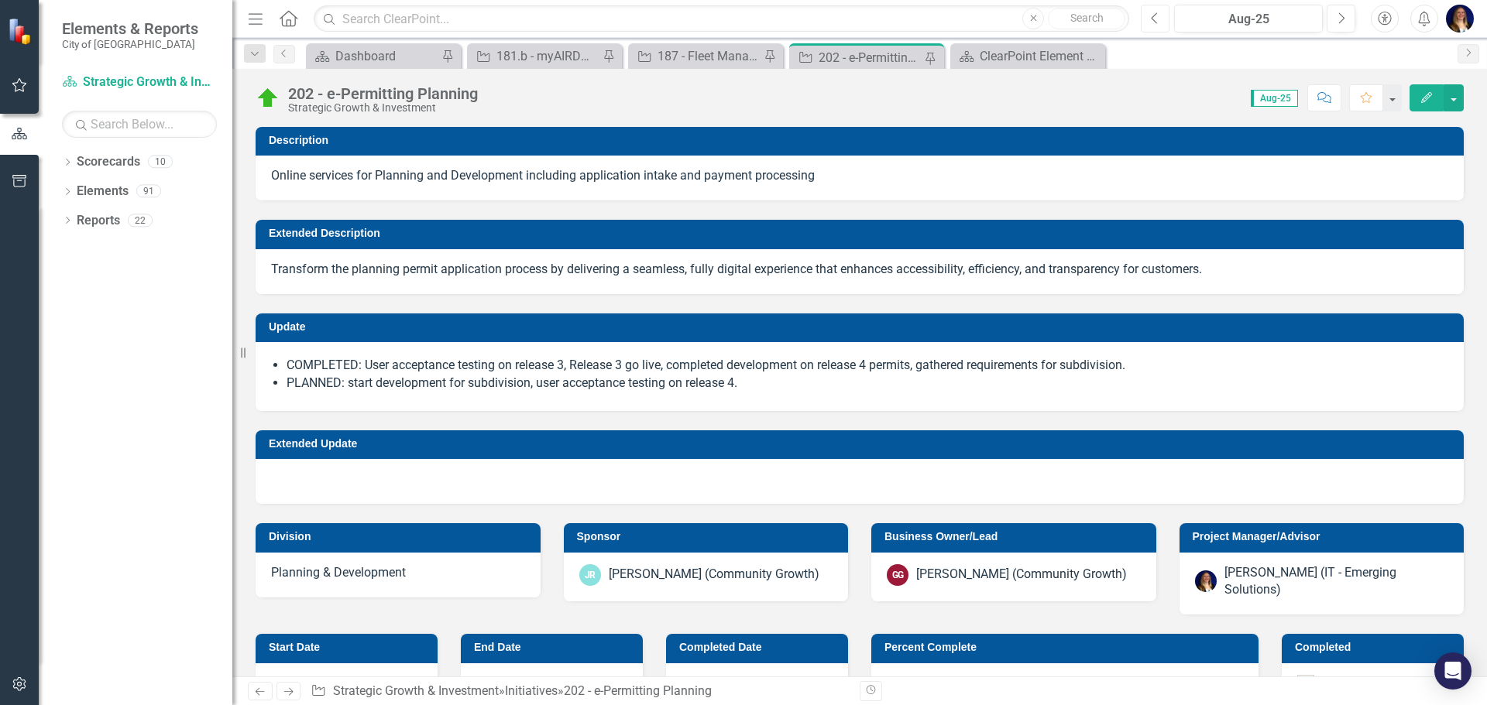
checkbox input "true"
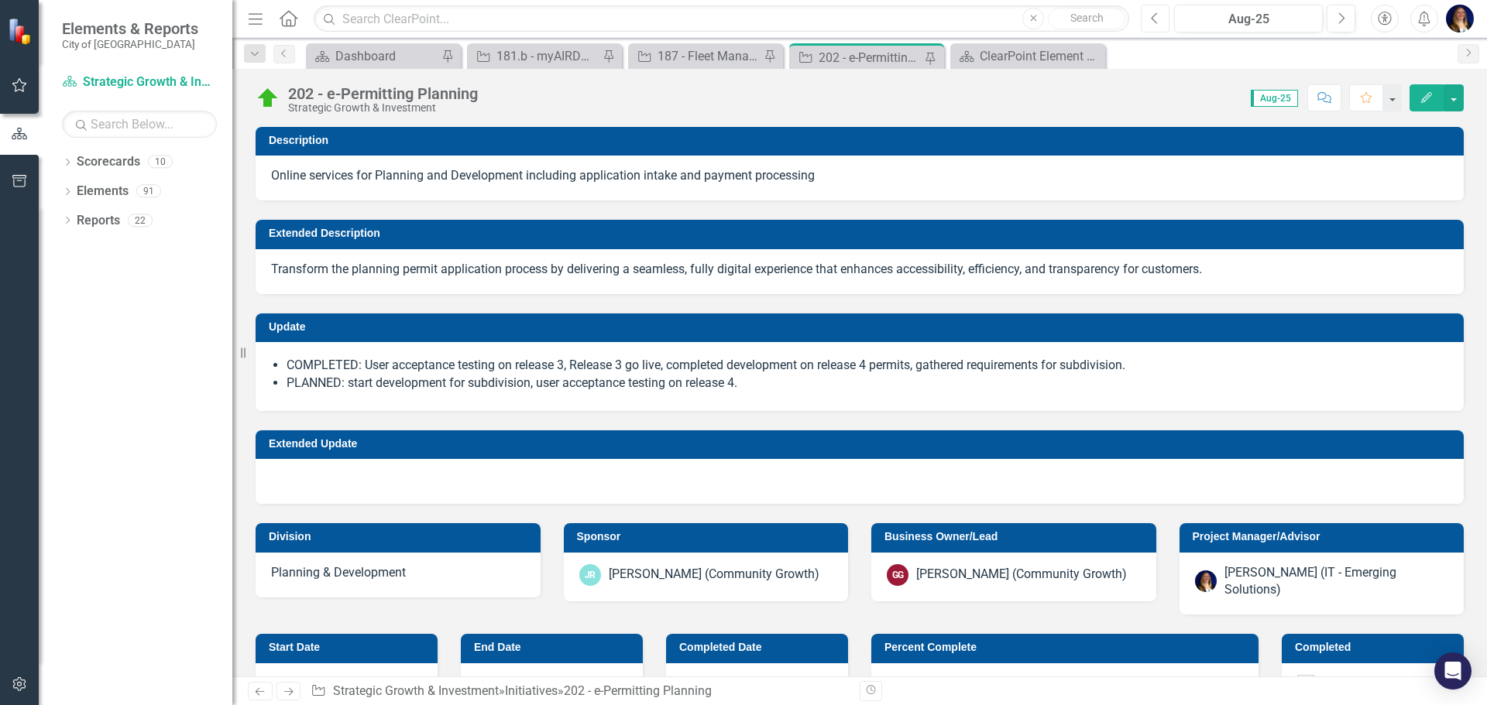
checkbox input "true"
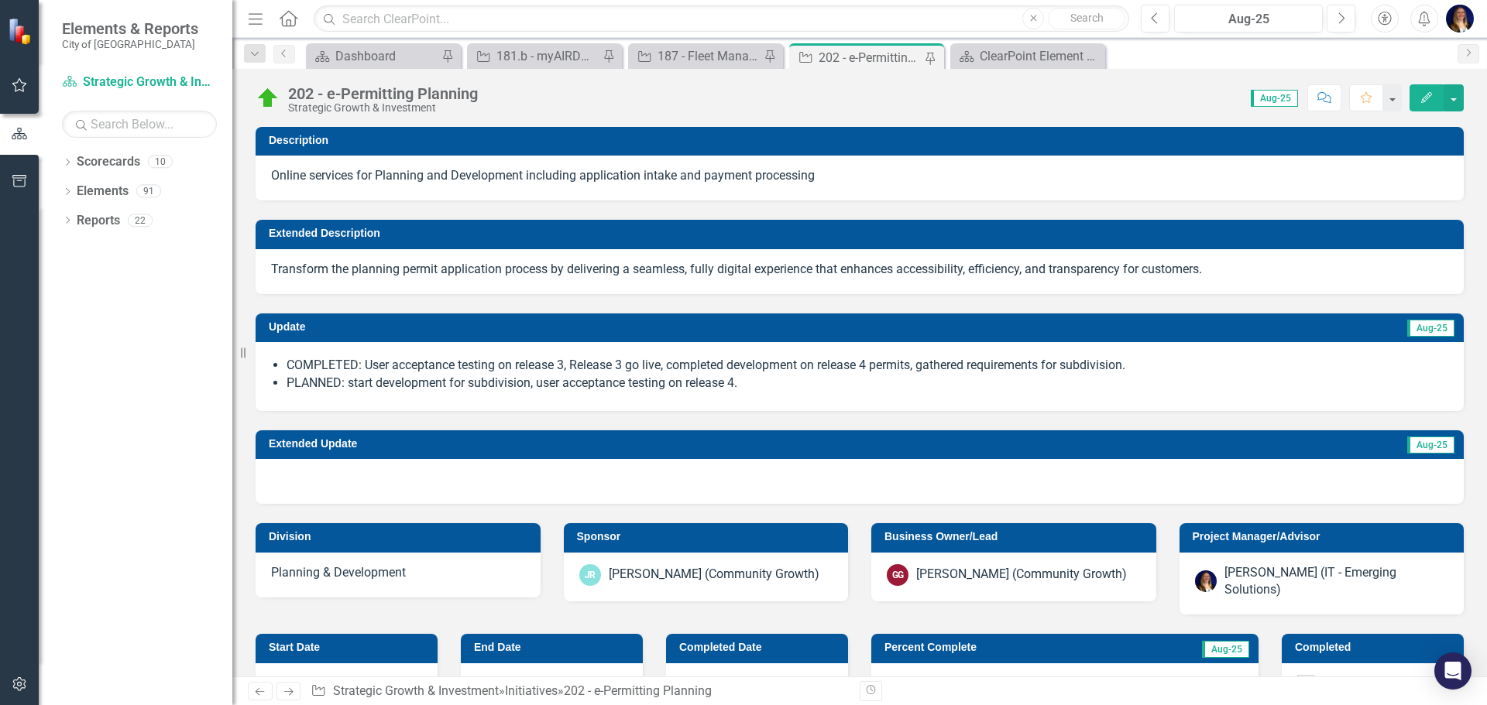
drag, startPoint x: 875, startPoint y: 108, endPoint x: 863, endPoint y: 90, distance: 21.3
click at [875, 108] on div "Score: 0.00 Aug-25 Completed Comment Favorite Edit" at bounding box center [974, 97] width 978 height 26
